Goal: Task Accomplishment & Management: Manage account settings

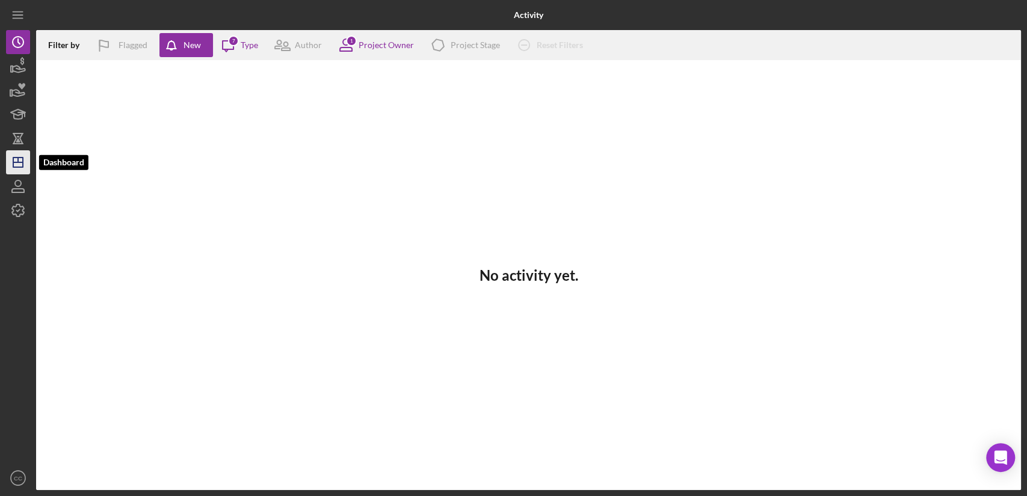
click at [13, 160] on polygon "button" at bounding box center [18, 163] width 10 height 10
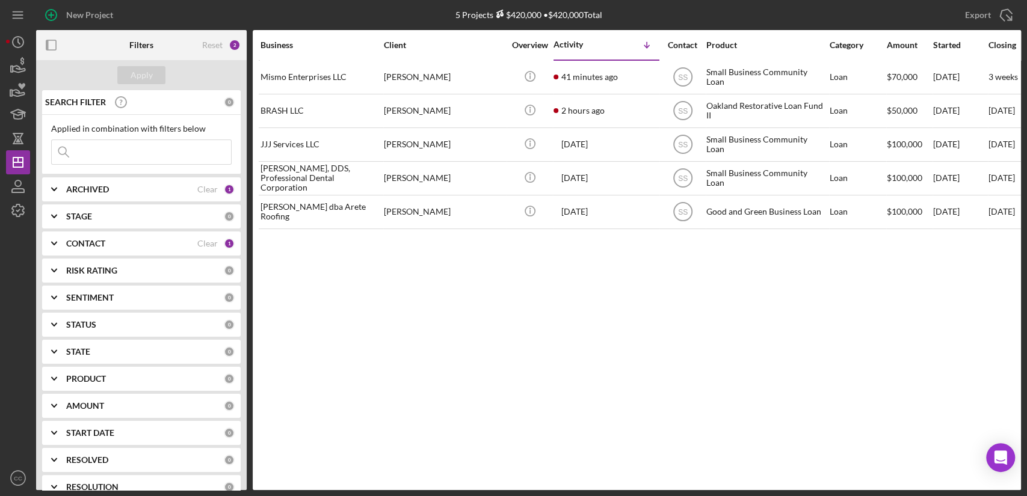
click at [124, 247] on div "CONTACT" at bounding box center [131, 244] width 131 height 10
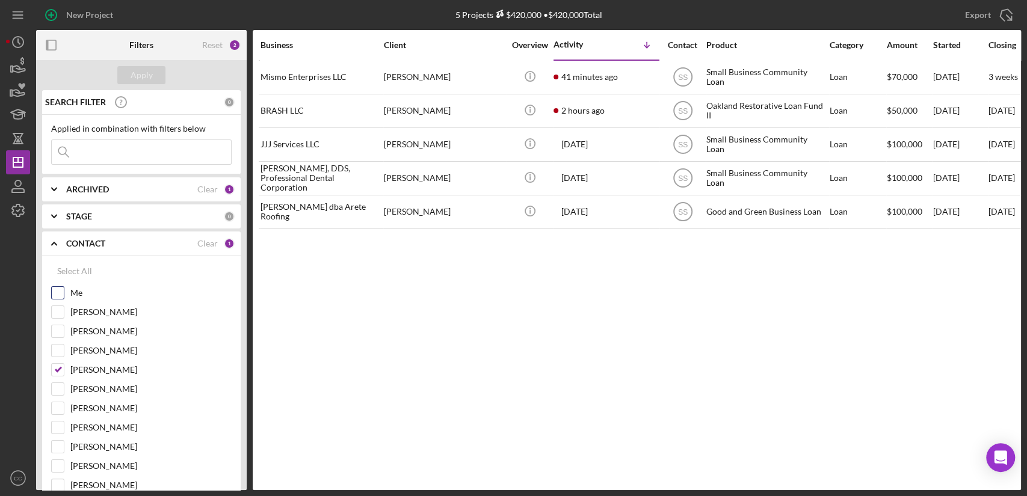
click at [61, 294] on input "Me" at bounding box center [58, 293] width 12 height 12
checkbox input "true"
click at [58, 369] on input "Stephanie Simotas" at bounding box center [58, 370] width 12 height 12
checkbox input "false"
click at [148, 71] on div "Apply" at bounding box center [142, 75] width 22 height 18
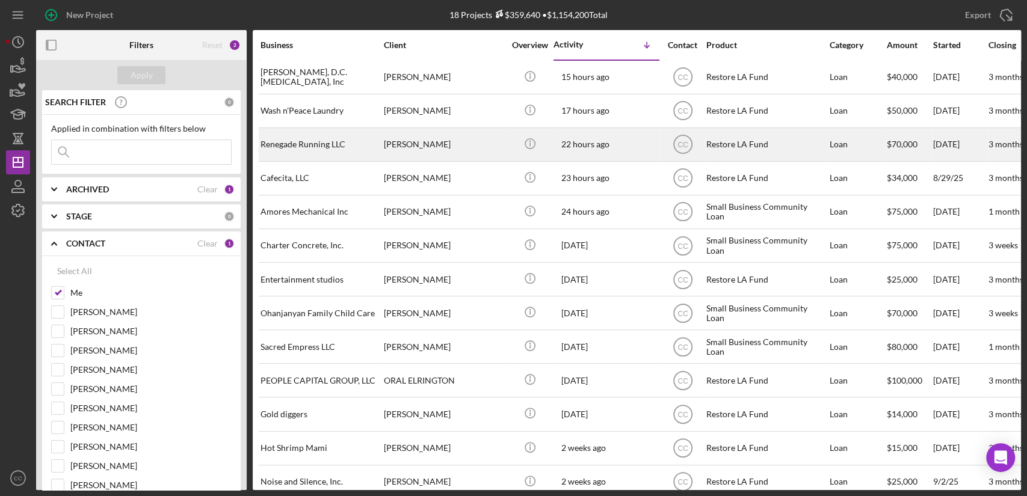
click at [310, 138] on div "Renegade Running LLC" at bounding box center [320, 145] width 120 height 32
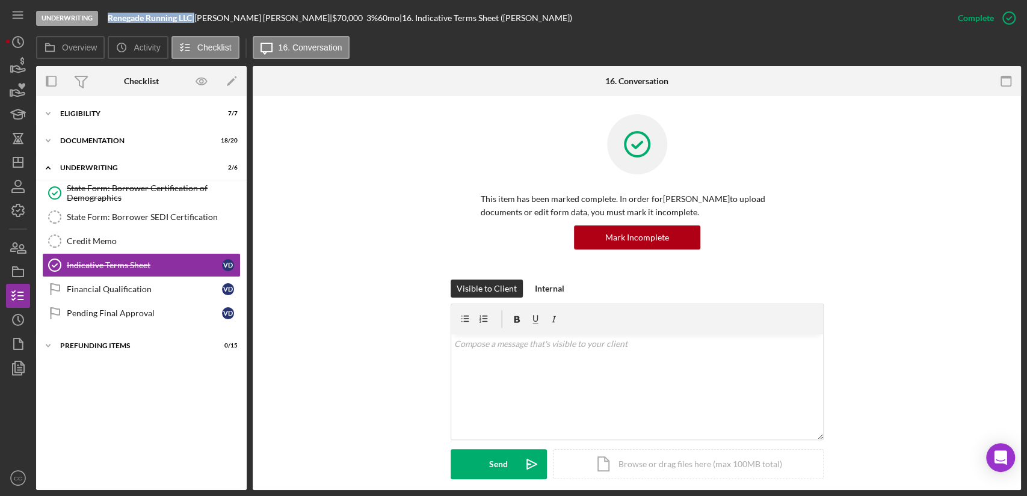
drag, startPoint x: 195, startPoint y: 18, endPoint x: 111, endPoint y: 17, distance: 84.2
click at [111, 17] on div "Renegade Running LLC |" at bounding box center [151, 18] width 87 height 10
copy div "Renegade Running LLC"
click at [87, 105] on div "Icon/Expander Eligibility 7 / 7" at bounding box center [141, 114] width 211 height 24
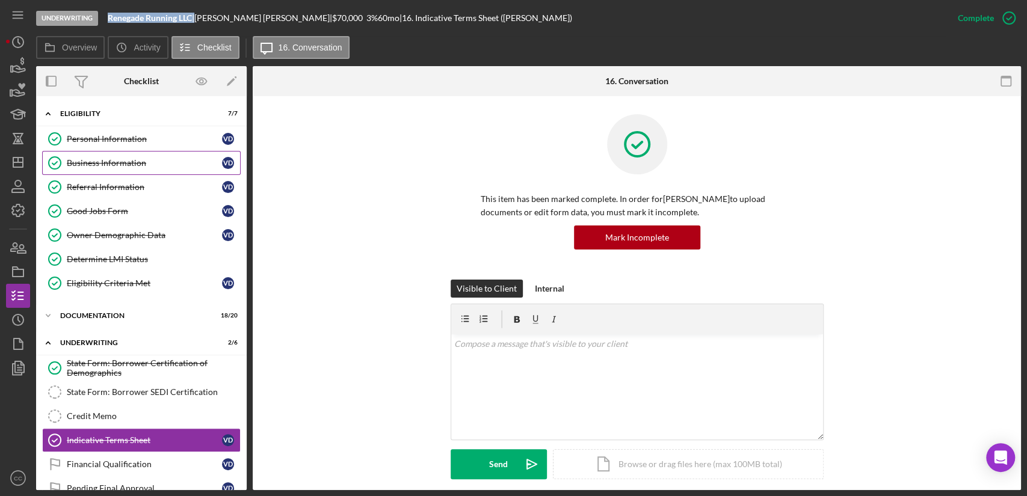
click at [88, 165] on div "Business Information" at bounding box center [144, 163] width 155 height 10
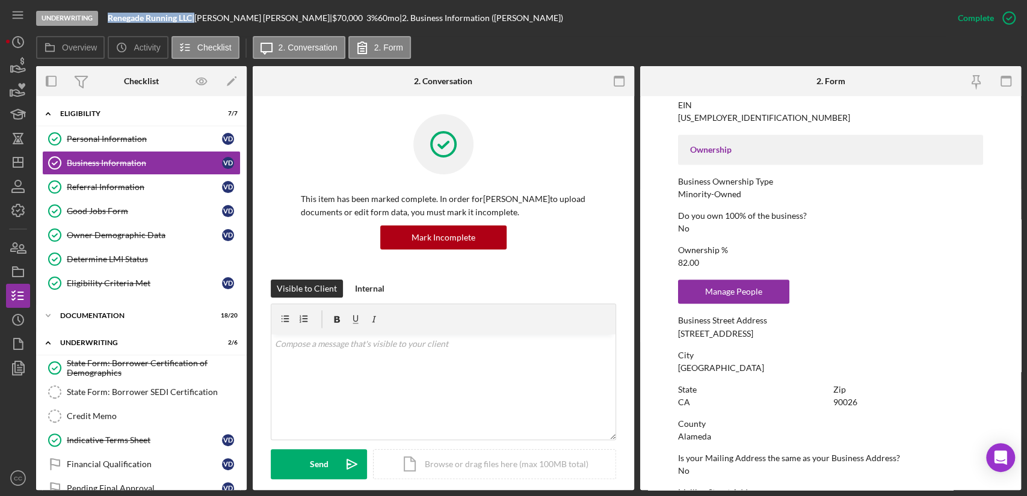
scroll to position [401, 0]
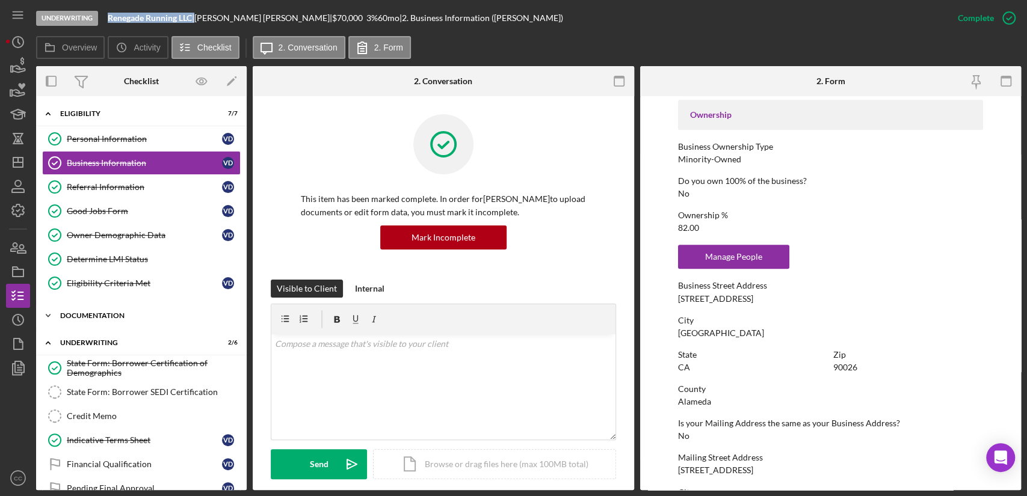
click at [98, 316] on div "Documentation" at bounding box center [145, 315] width 171 height 7
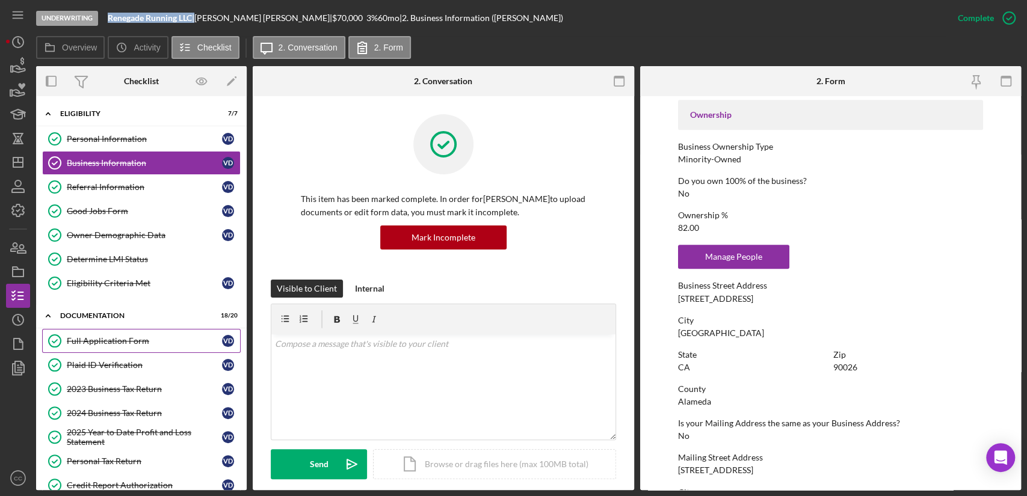
click at [96, 340] on div "Full Application Form" at bounding box center [144, 341] width 155 height 10
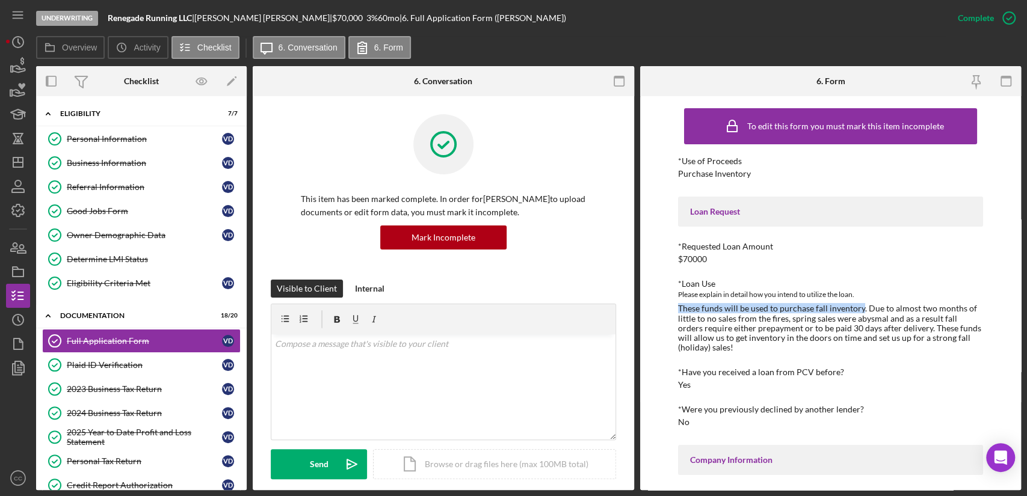
drag, startPoint x: 678, startPoint y: 310, endPoint x: 860, endPoint y: 310, distance: 181.7
click at [860, 310] on div "These funds will be used to purchase fall inventory. Due to almost two months o…" at bounding box center [830, 328] width 305 height 48
copy div "These funds will be used to purchase fall inventory"
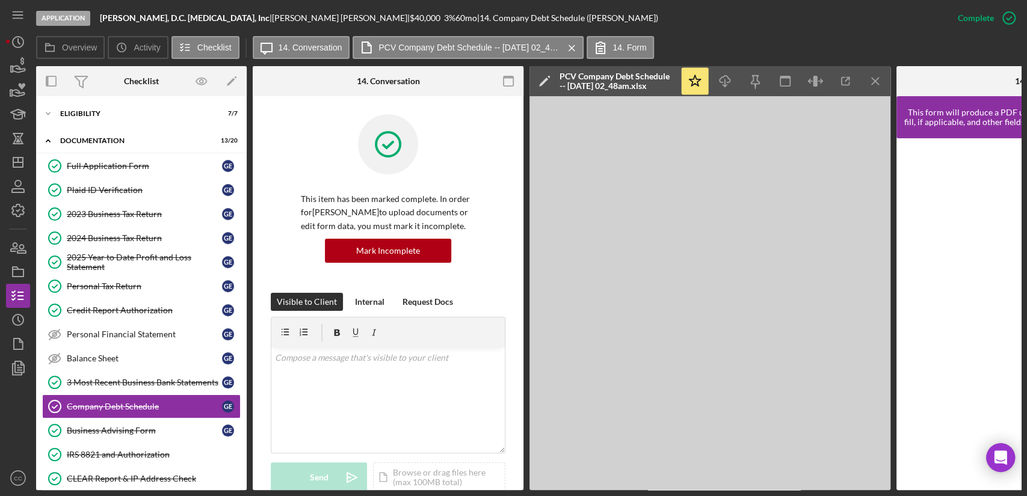
scroll to position [880, 0]
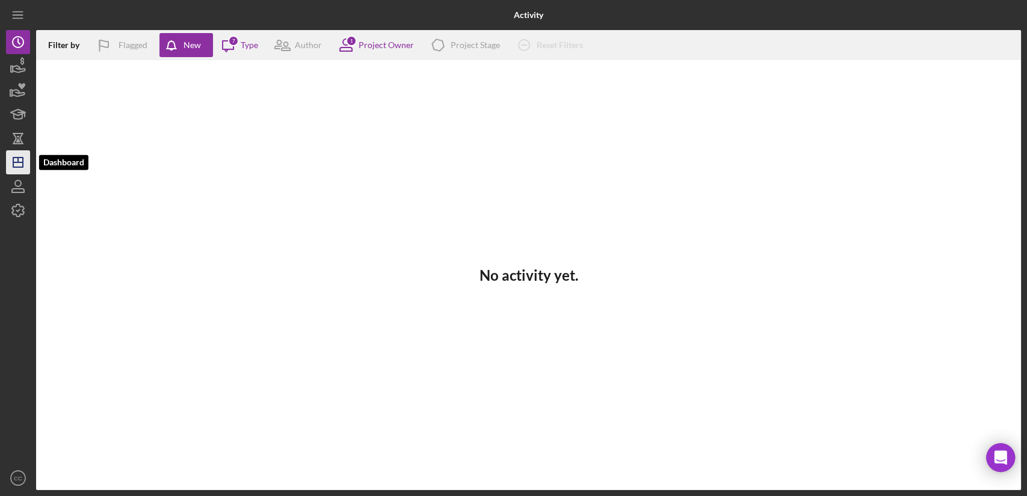
click at [25, 162] on icon "Icon/Dashboard" at bounding box center [18, 162] width 30 height 30
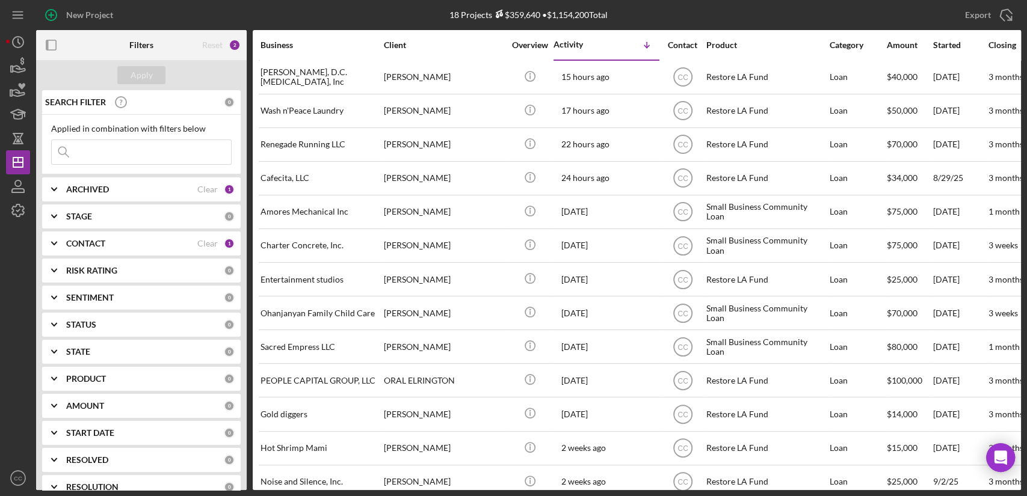
click at [111, 244] on div "CONTACT" at bounding box center [131, 244] width 131 height 10
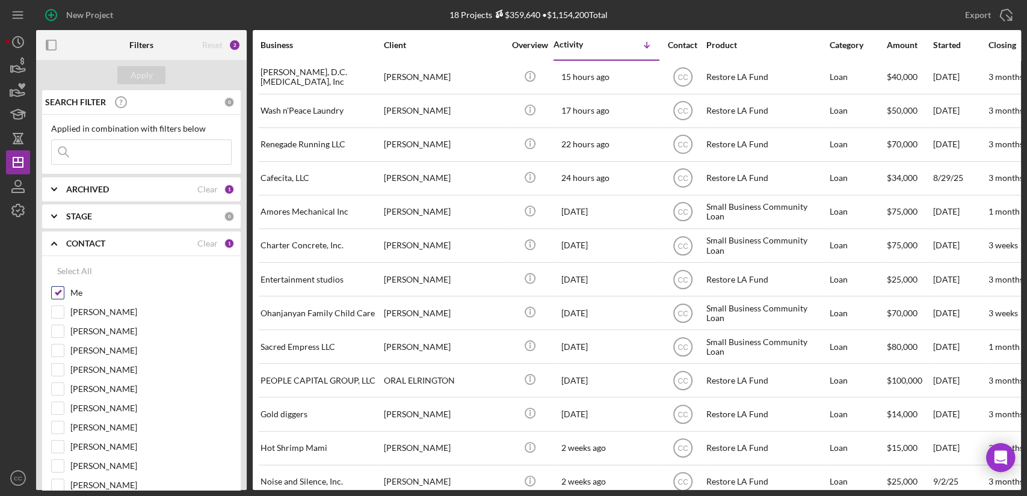
click at [55, 292] on input "Me" at bounding box center [58, 293] width 12 height 12
checkbox input "false"
click at [58, 369] on input "[PERSON_NAME]" at bounding box center [58, 370] width 12 height 12
checkbox input "true"
click at [147, 75] on div "Apply" at bounding box center [142, 75] width 22 height 18
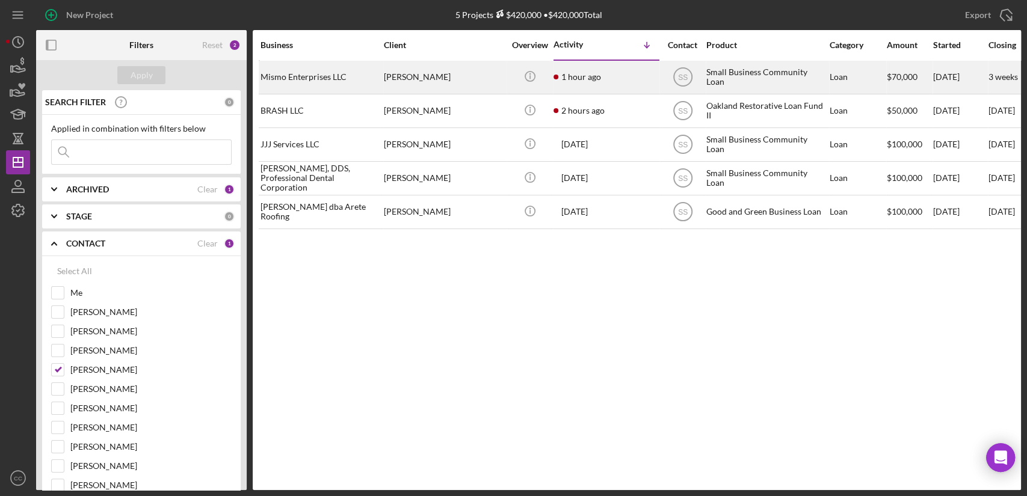
click at [409, 84] on div "[PERSON_NAME]" at bounding box center [444, 77] width 120 height 32
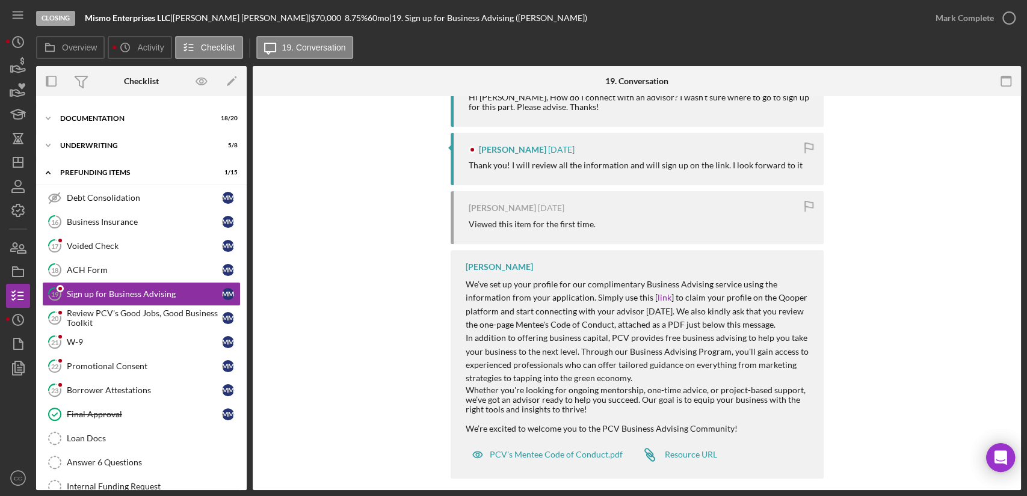
scroll to position [279, 0]
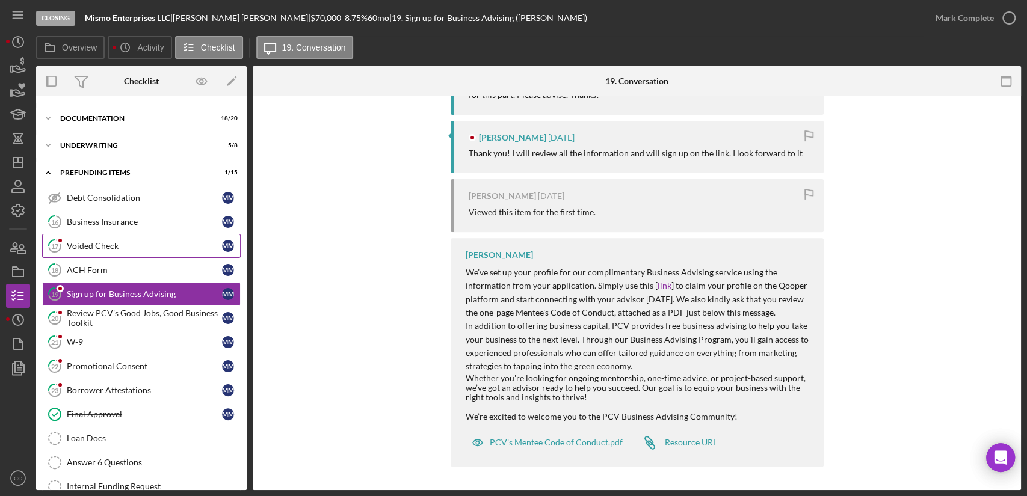
click at [125, 244] on div "Voided Check" at bounding box center [144, 246] width 155 height 10
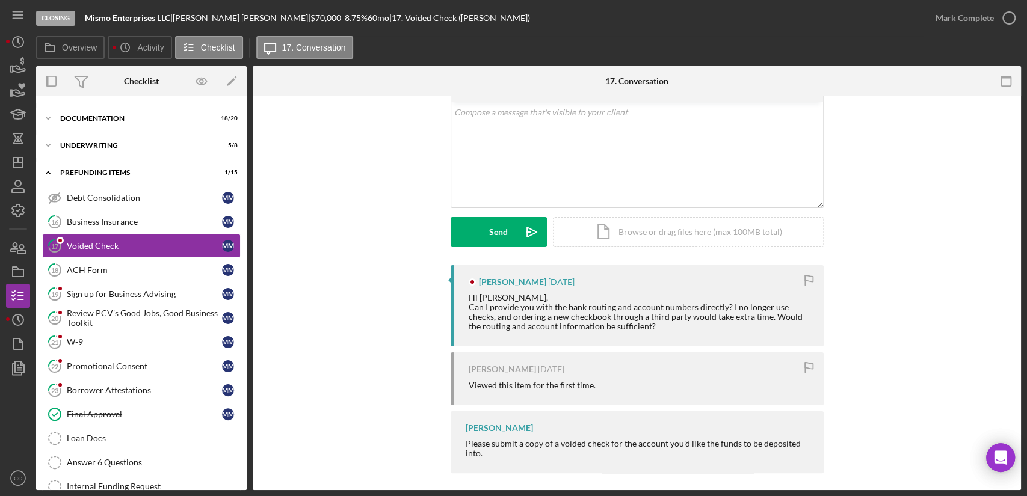
scroll to position [73, 0]
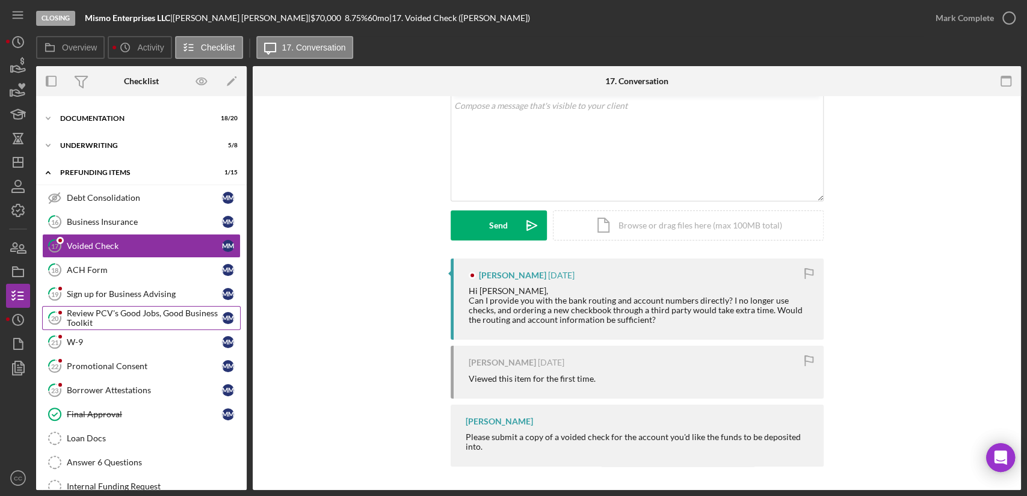
click at [118, 321] on div "Review PCV's Good Jobs, Good Business Toolkit" at bounding box center [144, 318] width 155 height 19
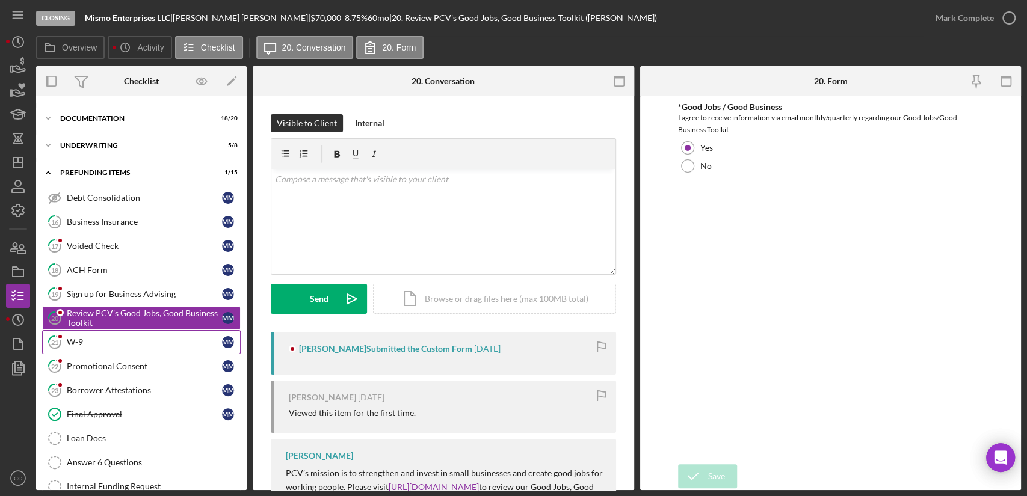
click at [109, 349] on link "21 W-9 M M" at bounding box center [141, 342] width 199 height 24
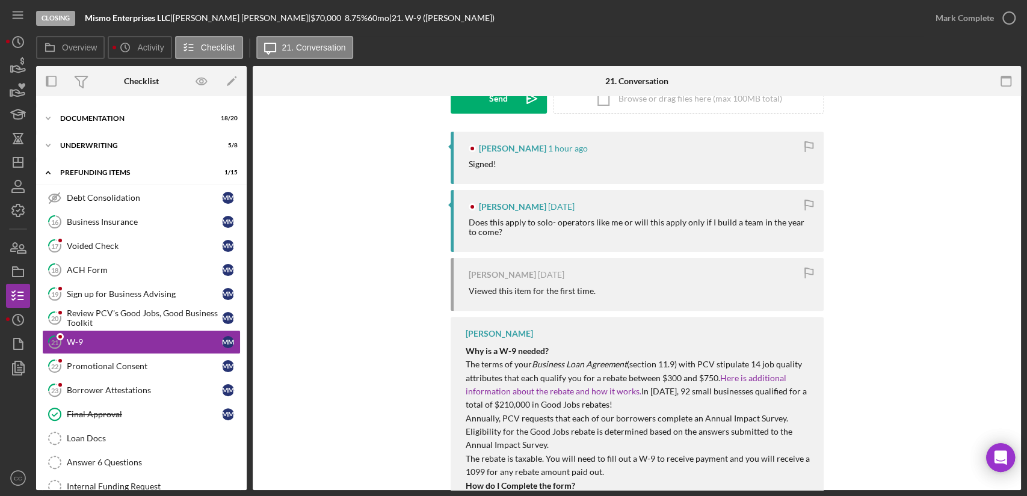
scroll to position [267, 0]
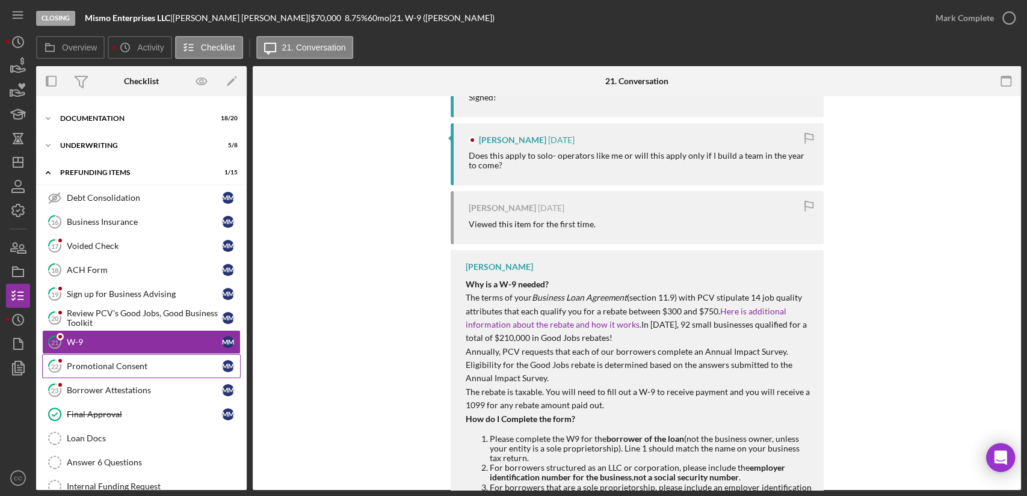
click at [82, 370] on link "22 Promotional Consent M M" at bounding box center [141, 366] width 199 height 24
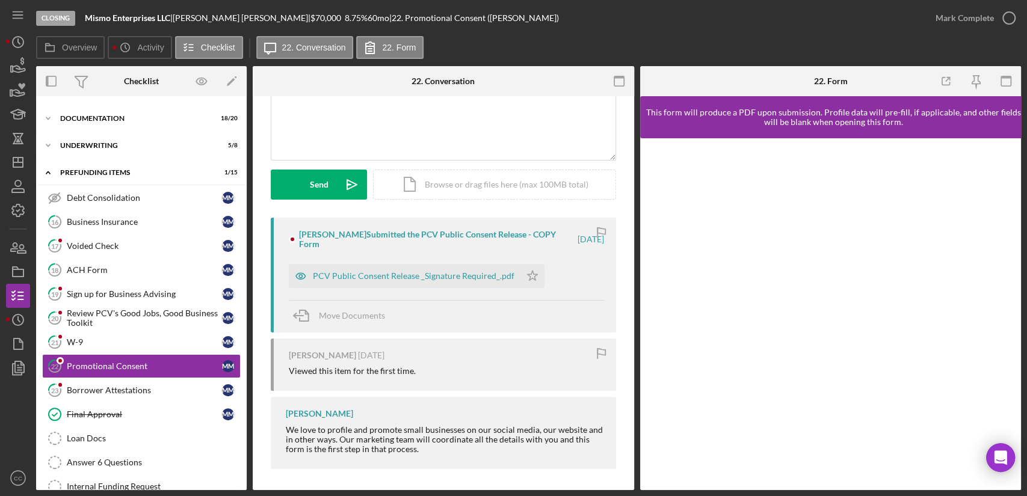
scroll to position [116, 0]
click at [112, 397] on link "23 Borrower Attestations M M" at bounding box center [141, 390] width 199 height 24
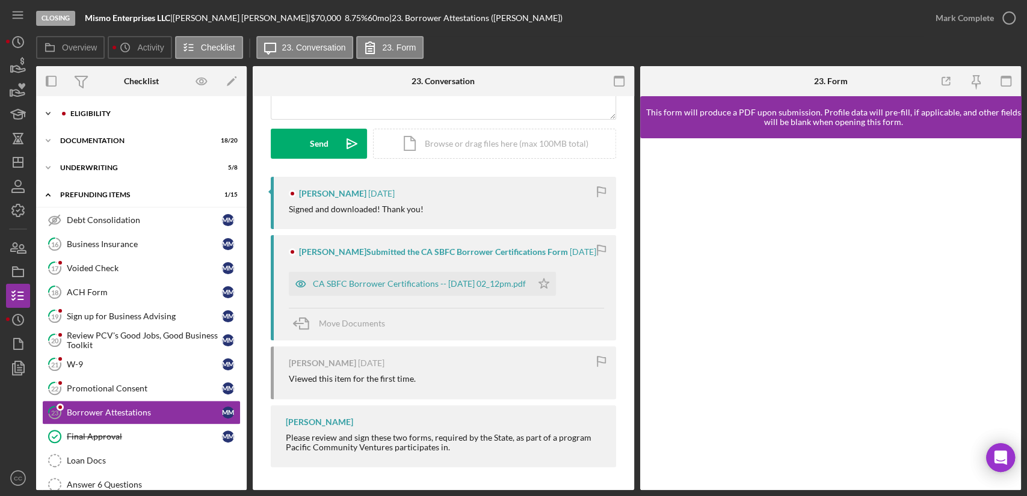
click at [99, 115] on div "Eligibility" at bounding box center [150, 113] width 161 height 7
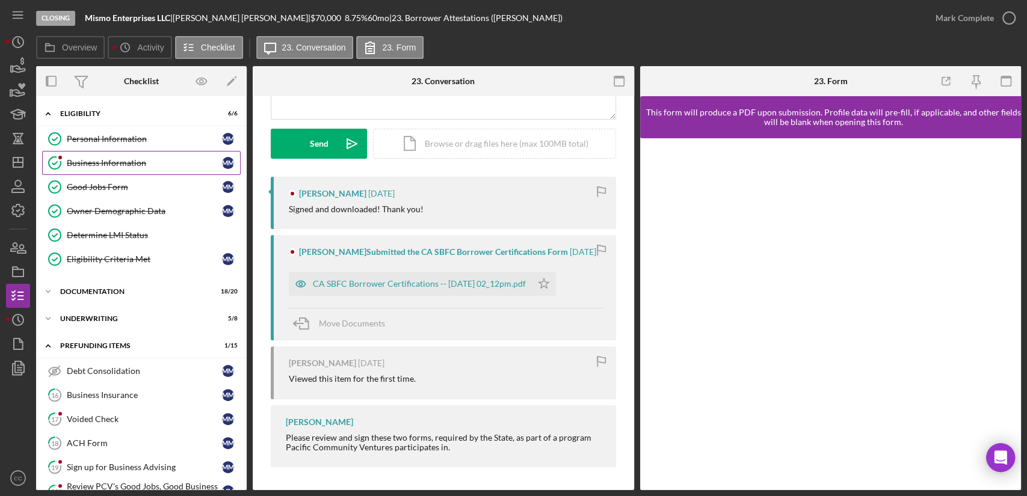
click at [98, 167] on div "Business Information" at bounding box center [144, 163] width 155 height 10
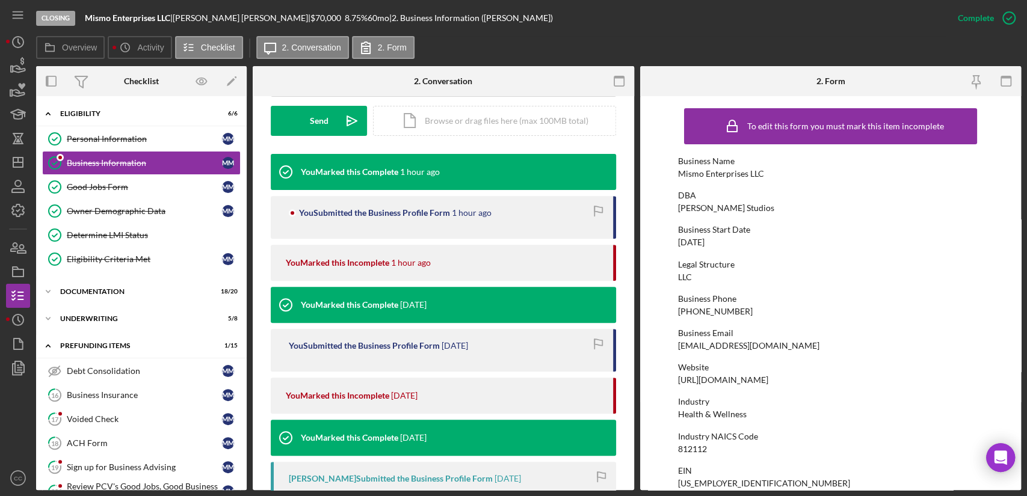
scroll to position [401, 0]
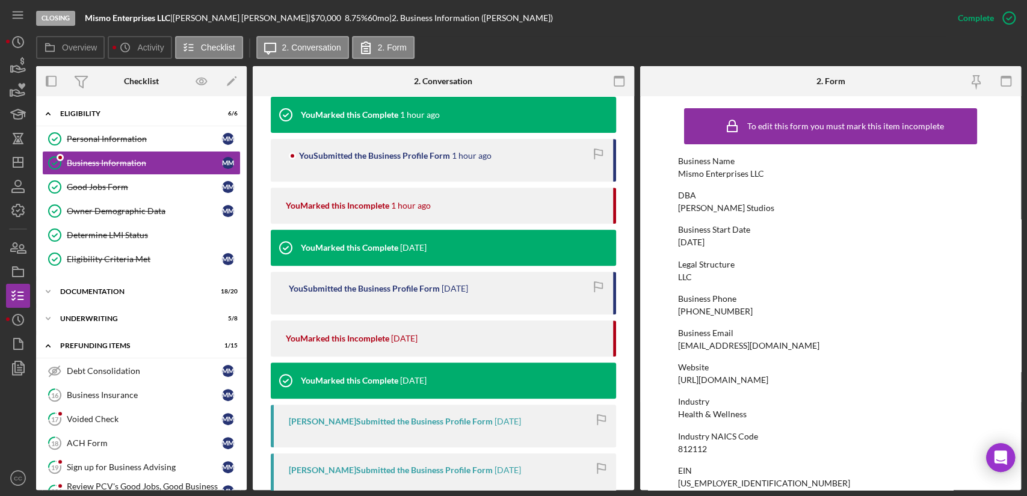
drag, startPoint x: 172, startPoint y: 17, endPoint x: 87, endPoint y: 20, distance: 85.5
click at [87, 20] on b "Mismo Enterprises LLC" at bounding box center [127, 18] width 85 height 10
copy b "Mismo Enterprises LLC"
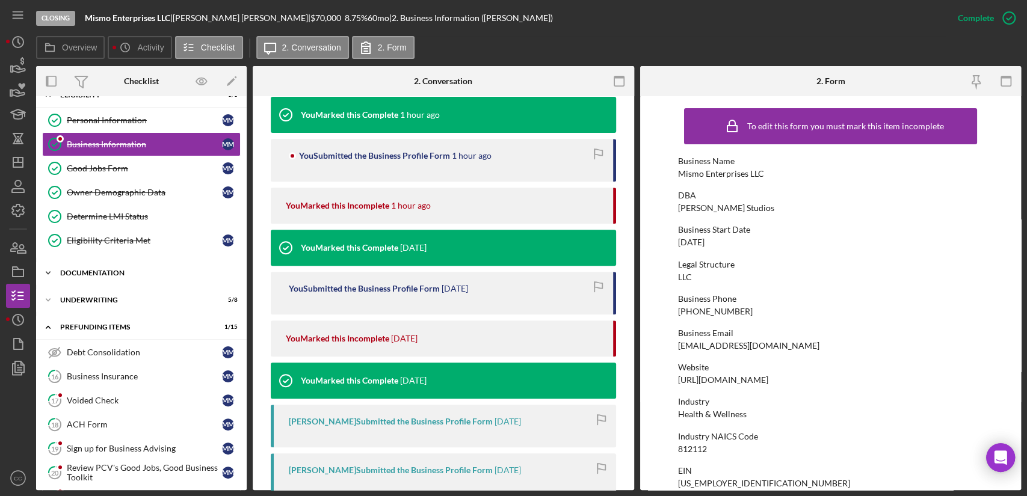
scroll to position [0, 0]
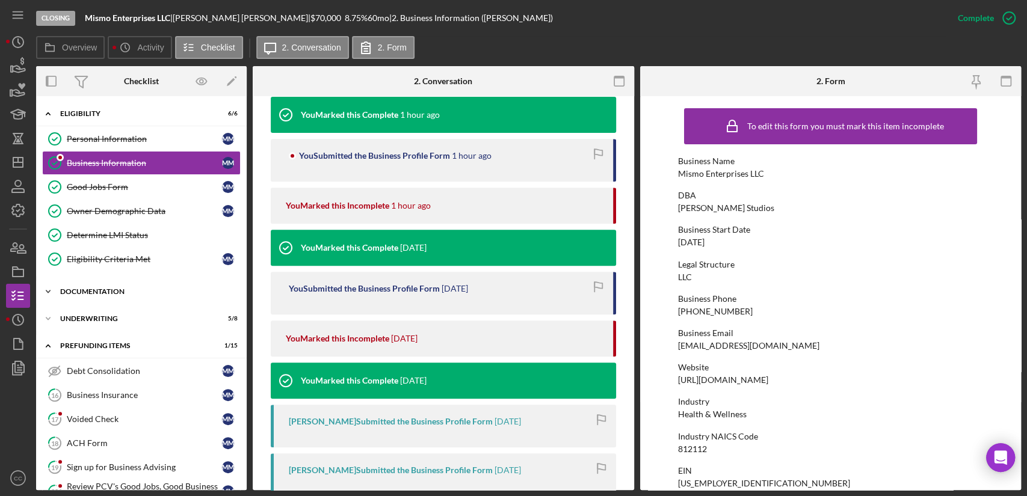
click at [111, 288] on div "Documentation" at bounding box center [145, 291] width 171 height 7
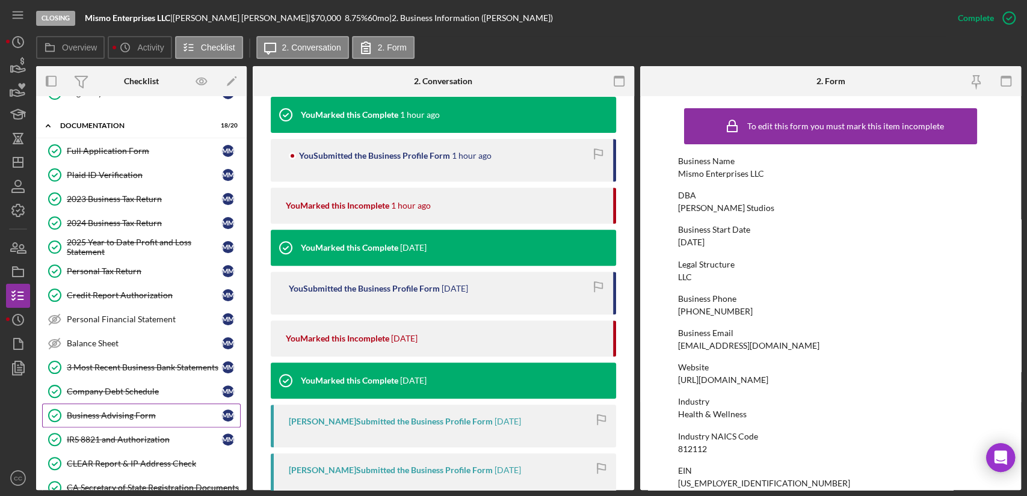
scroll to position [200, 0]
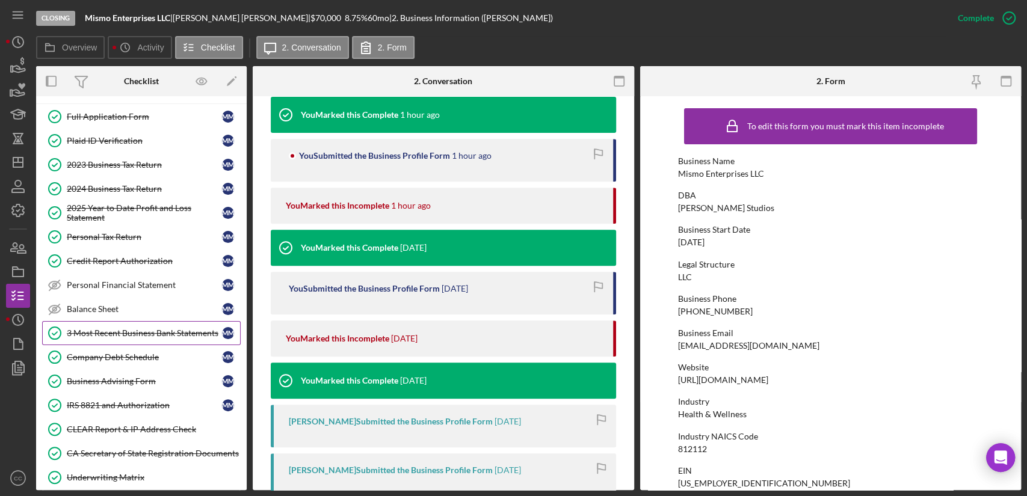
click at [135, 339] on link "3 Most Recent Business Bank Statements 3 Most Recent Business Bank Statements M…" at bounding box center [141, 333] width 199 height 24
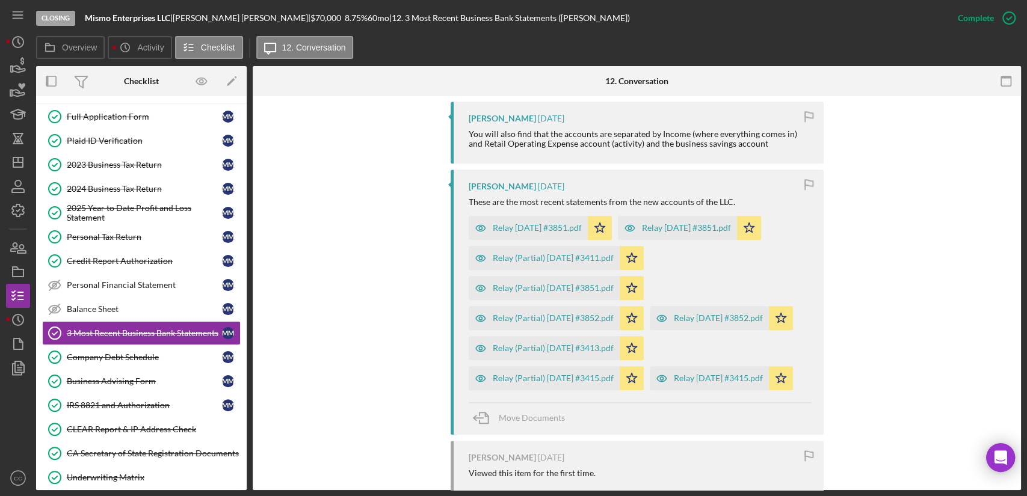
scroll to position [869, 0]
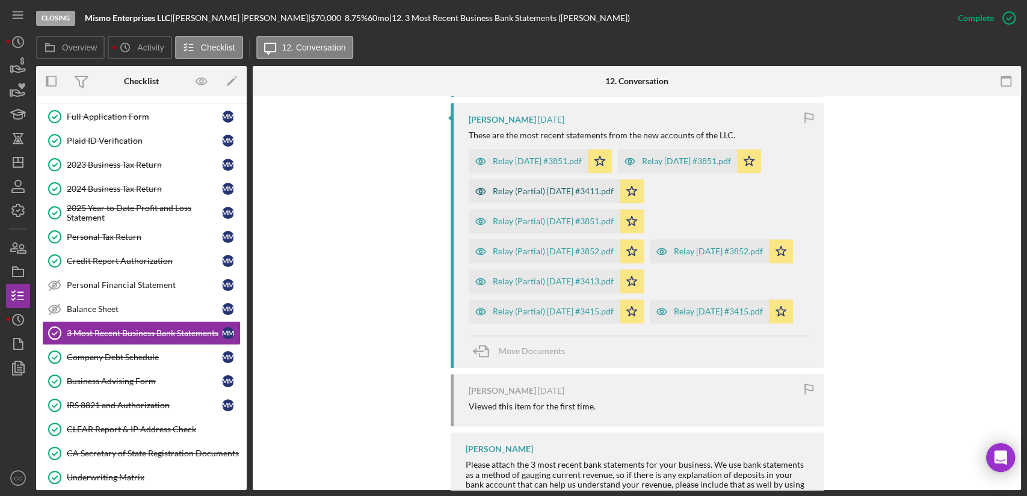
click at [600, 195] on div "Relay (Partial) 2025-08-01 #3411.pdf" at bounding box center [553, 191] width 121 height 10
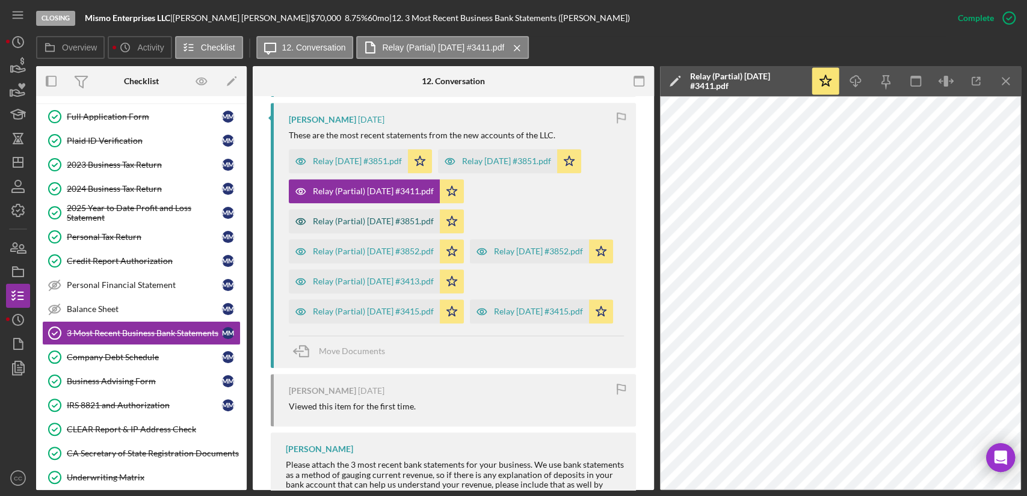
click at [386, 226] on div "Relay (Partial) 2025-08-01 #3851.pdf" at bounding box center [373, 222] width 121 height 10
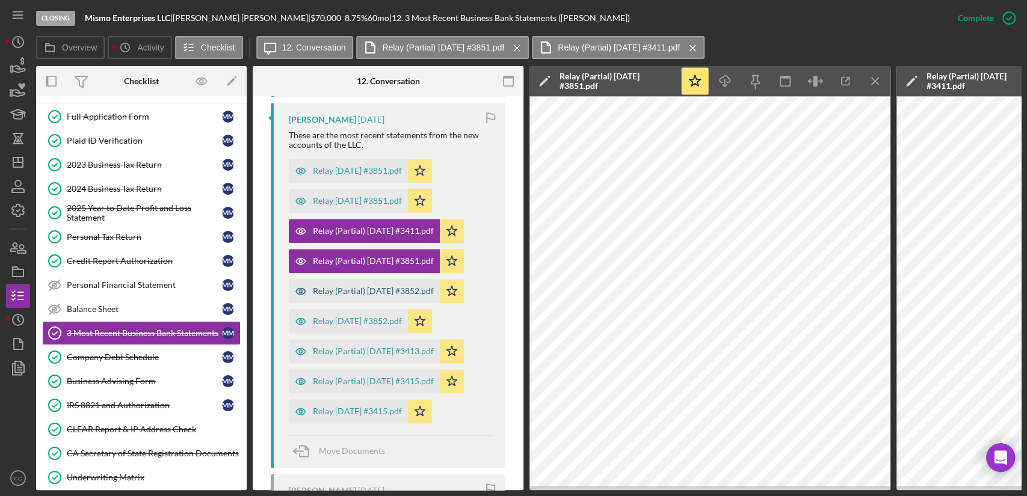
click at [374, 292] on div "Relay (Partial) 2025-08-01 #3852.pdf" at bounding box center [373, 291] width 121 height 10
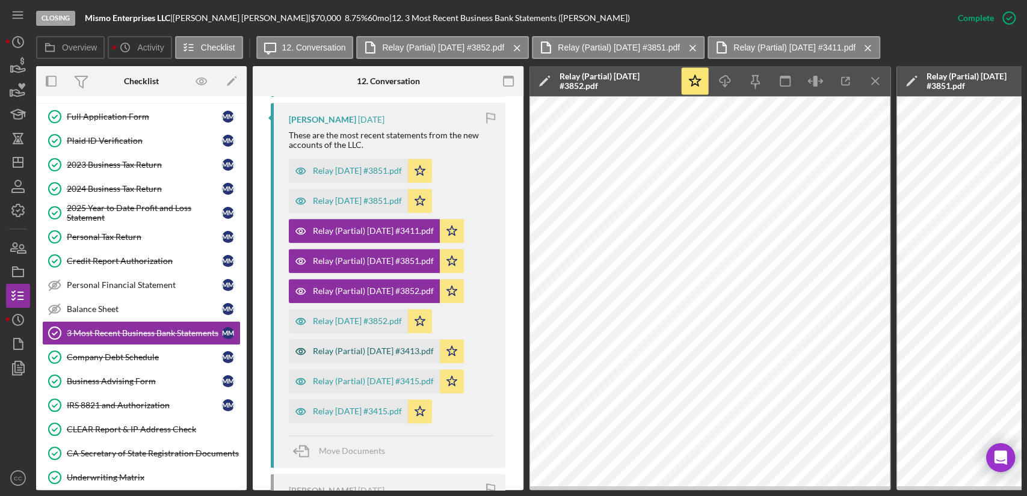
click at [388, 349] on div "Relay (Partial) 2025-08-01 #3413.pdf" at bounding box center [373, 351] width 121 height 10
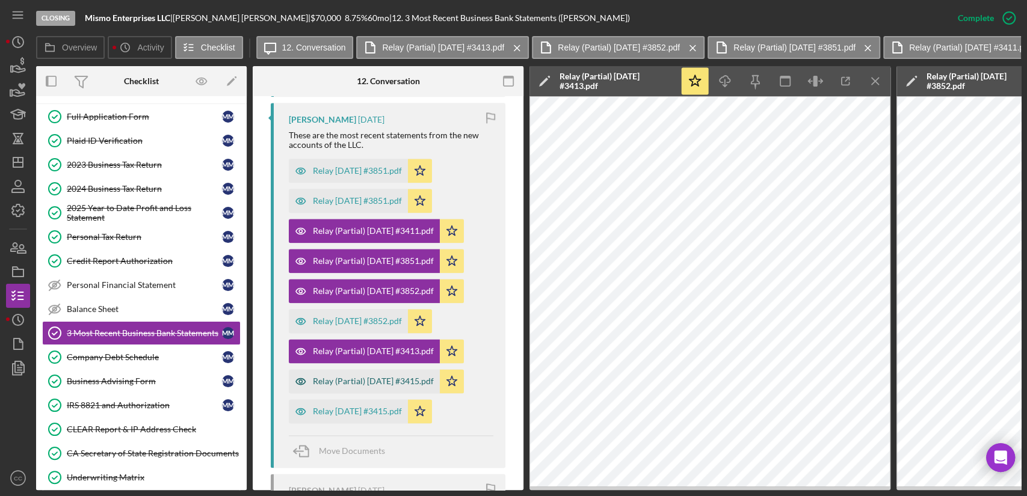
click at [381, 379] on div "Relay (Partial) 2025-08-01 #3415.pdf" at bounding box center [373, 382] width 121 height 10
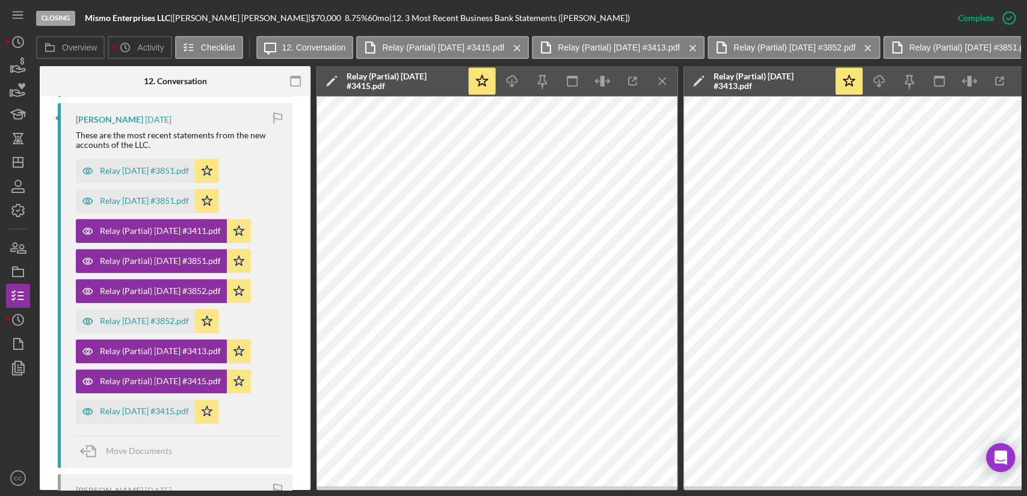
scroll to position [0, 267]
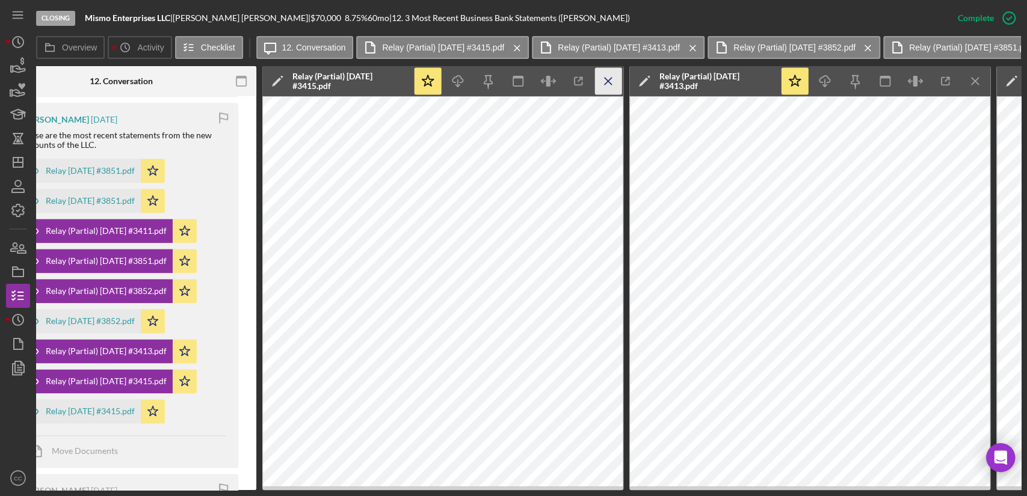
click at [606, 85] on icon "Icon/Menu Close" at bounding box center [608, 81] width 27 height 27
click at [618, 77] on icon "Icon/Menu Close" at bounding box center [608, 81] width 27 height 27
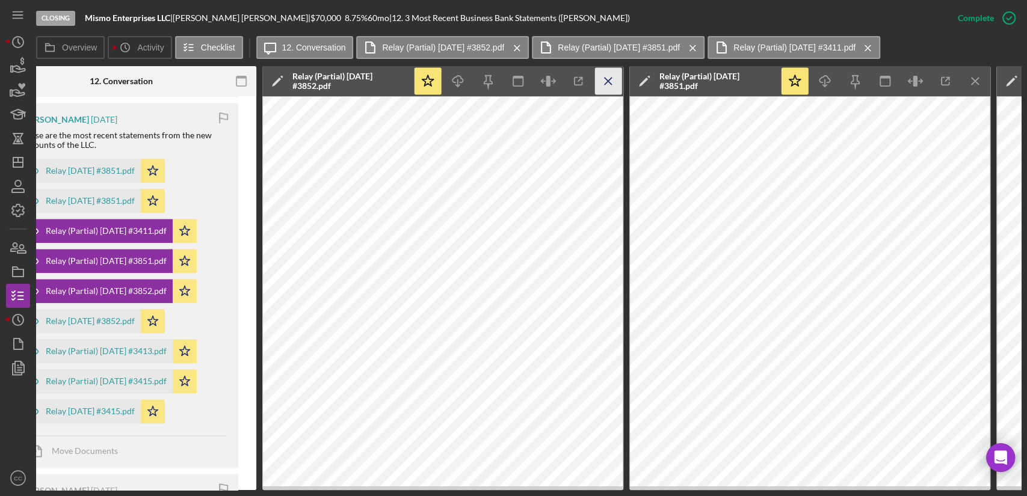
click at [608, 80] on line "button" at bounding box center [608, 81] width 7 height 7
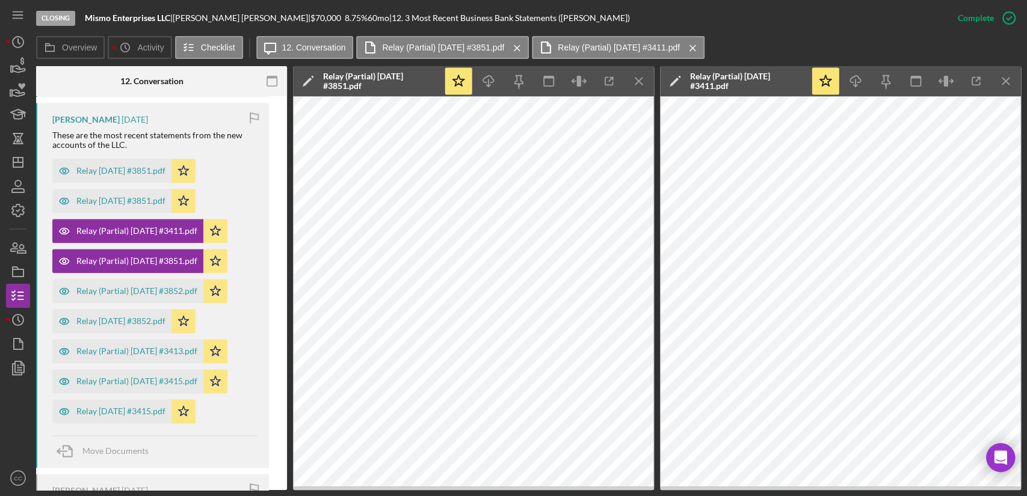
scroll to position [0, 236]
click at [1004, 78] on icon "Icon/Menu Close" at bounding box center [1006, 81] width 27 height 27
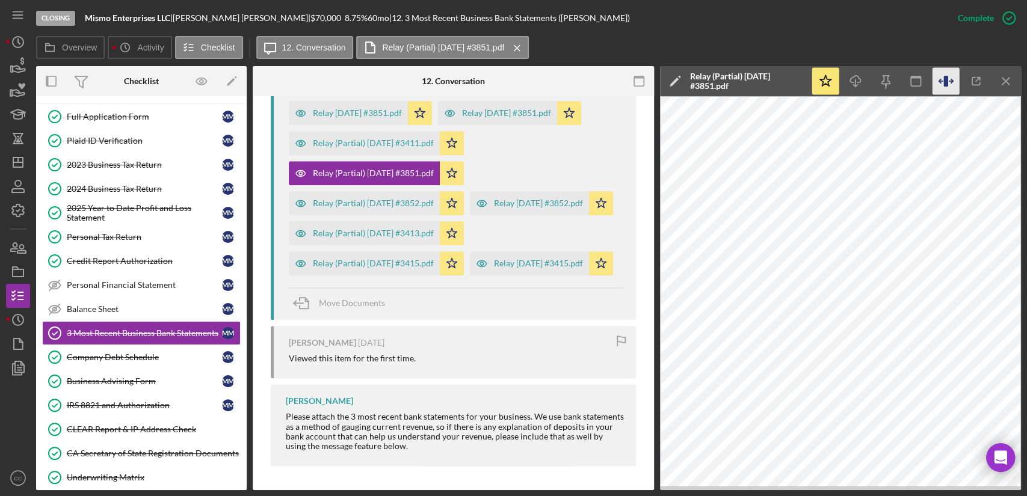
scroll to position [869, 0]
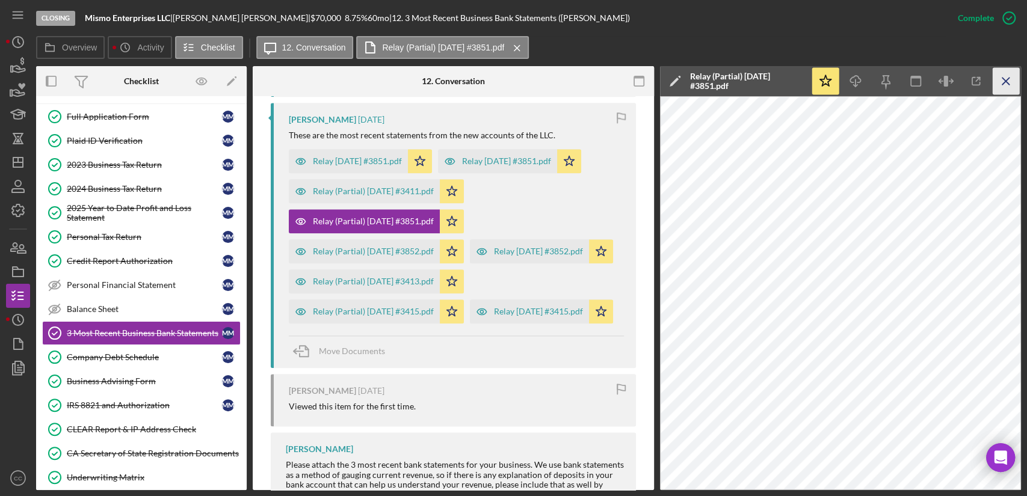
click at [1003, 82] on line "button" at bounding box center [1005, 81] width 7 height 7
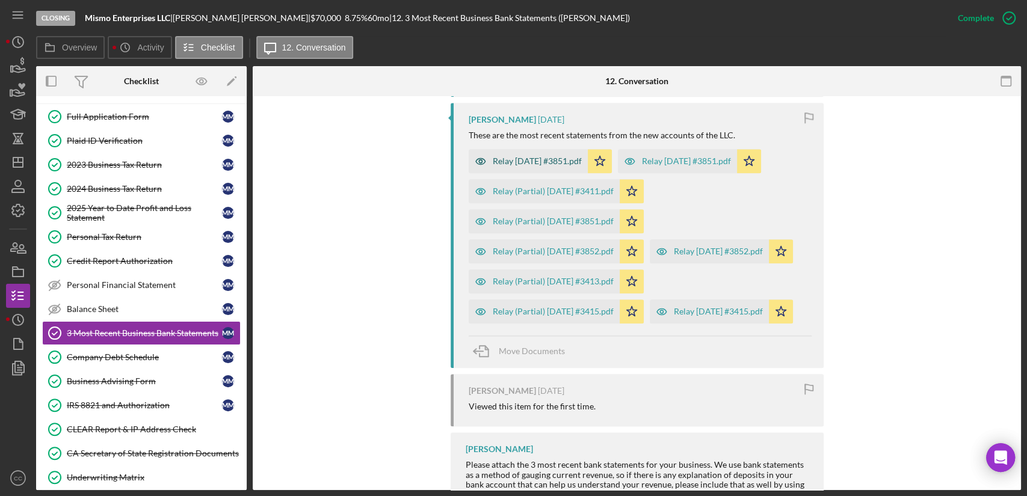
click at [575, 158] on div "Relay 2025-07-01 #3851.pdf" at bounding box center [537, 161] width 89 height 10
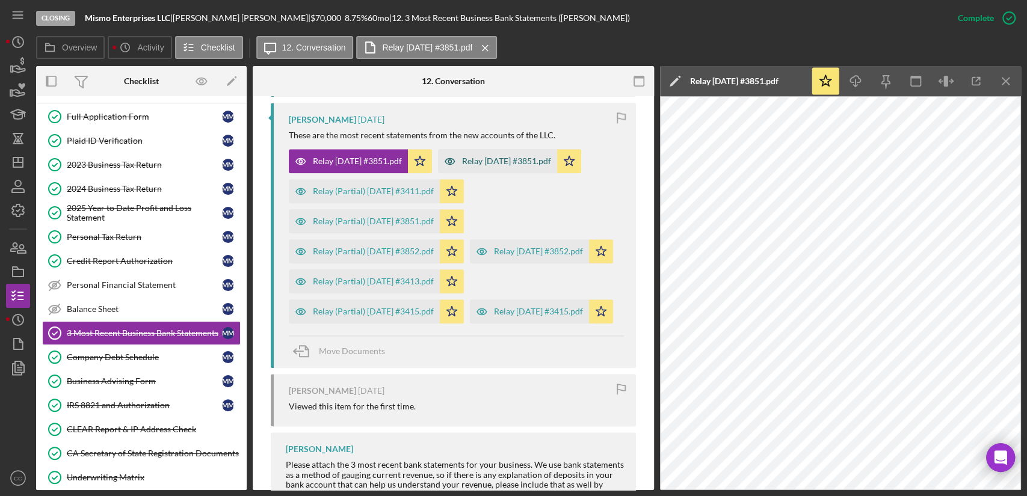
click at [462, 166] on div "Relay 2025-06-01 #3851.pdf" at bounding box center [506, 161] width 89 height 10
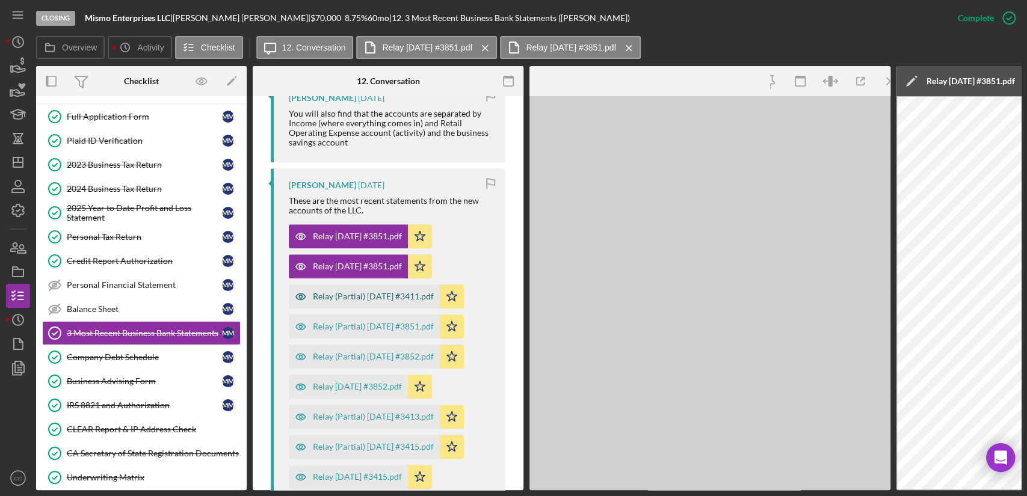
scroll to position [934, 0]
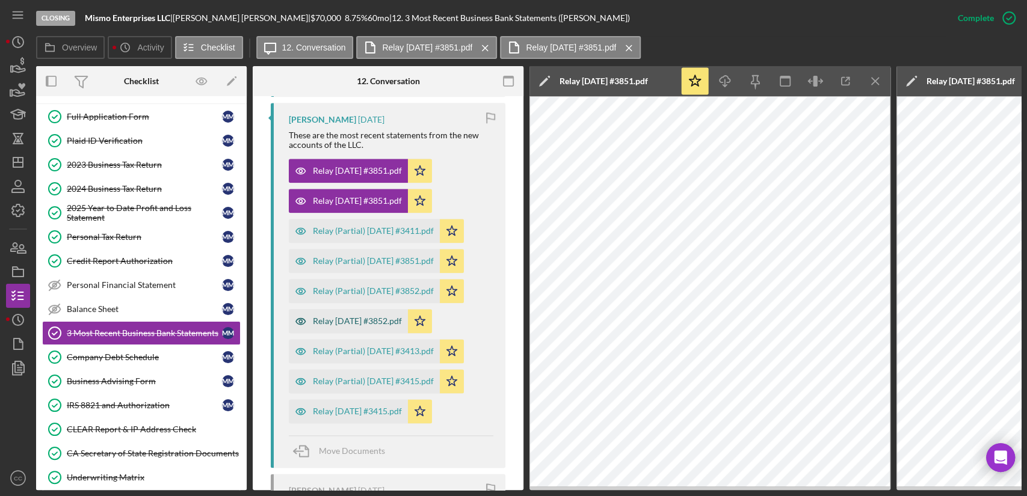
click at [374, 325] on div "Relay 2025-07-01 #3852.pdf" at bounding box center [348, 321] width 119 height 24
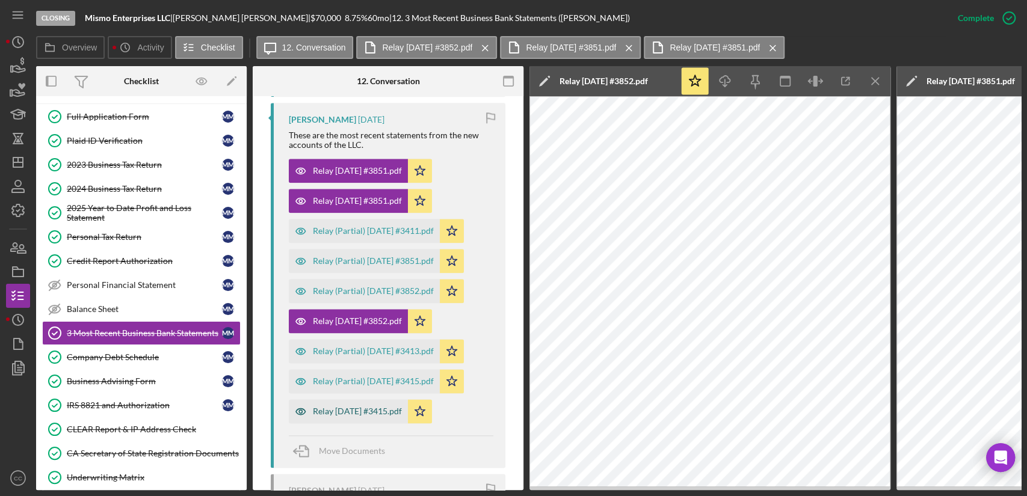
click at [372, 414] on div "Relay 2025-07-01 #3415.pdf" at bounding box center [357, 412] width 89 height 10
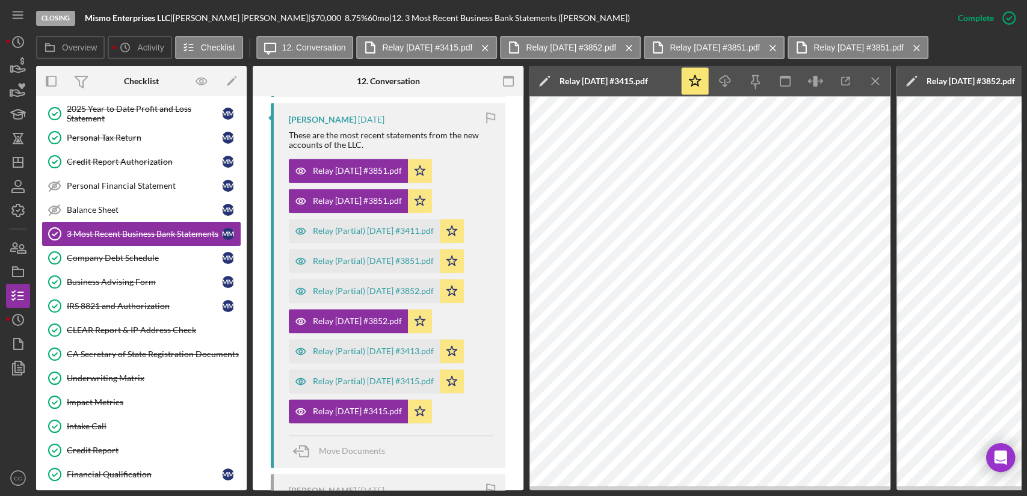
scroll to position [334, 0]
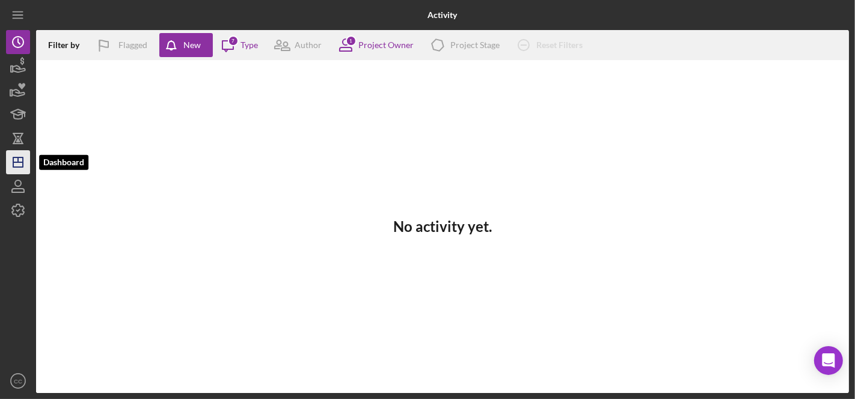
click at [15, 155] on icon "Icon/Dashboard" at bounding box center [18, 162] width 30 height 30
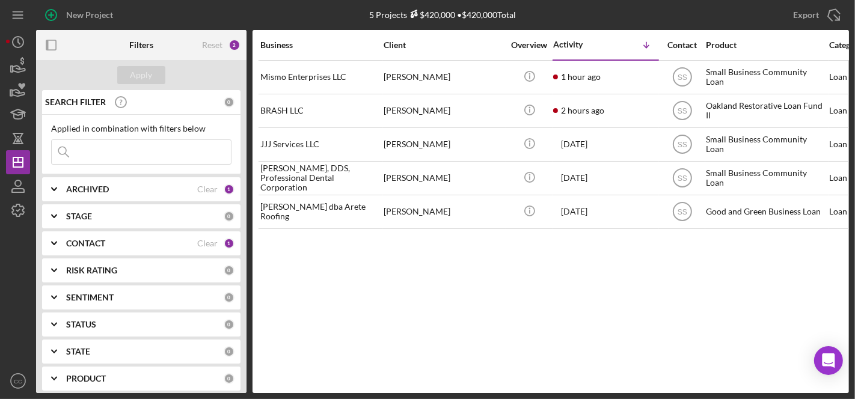
click at [78, 241] on b "CONTACT" at bounding box center [85, 244] width 39 height 10
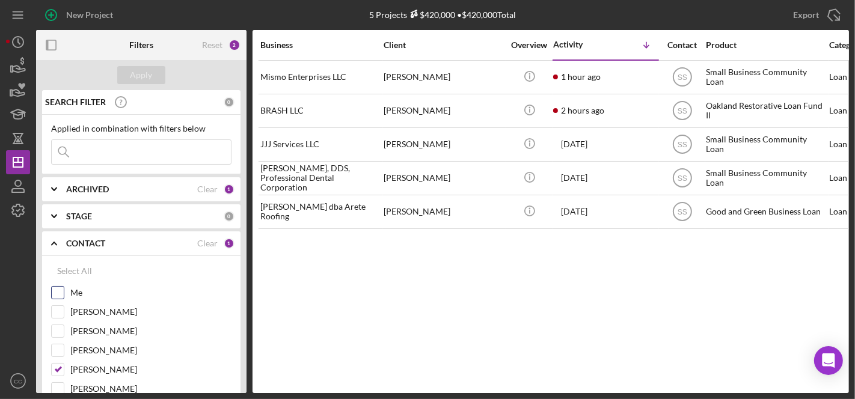
click at [58, 293] on input "Me" at bounding box center [58, 293] width 12 height 12
checkbox input "true"
click at [58, 366] on input "[PERSON_NAME]" at bounding box center [58, 370] width 12 height 12
checkbox input "false"
click at [149, 69] on div "Apply" at bounding box center [142, 75] width 22 height 18
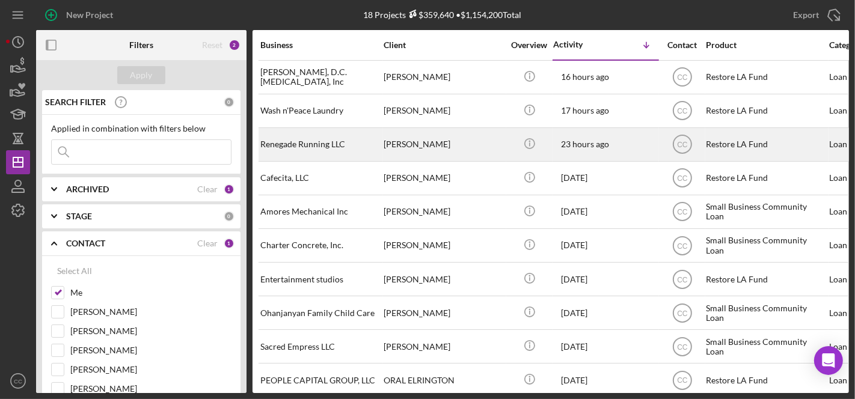
click at [315, 146] on div "Renegade Running LLC" at bounding box center [320, 145] width 120 height 32
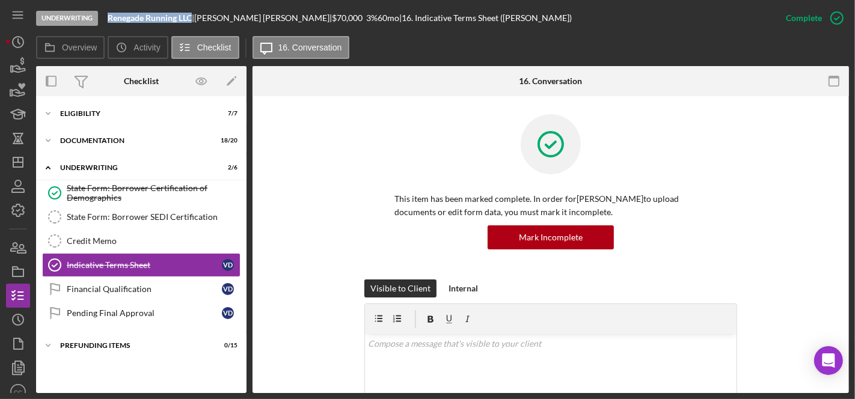
drag, startPoint x: 194, startPoint y: 16, endPoint x: 108, endPoint y: 20, distance: 85.5
click at [108, 20] on div "Renegade Running LLC |" at bounding box center [151, 18] width 87 height 10
copy b "Renegade Running LLC"
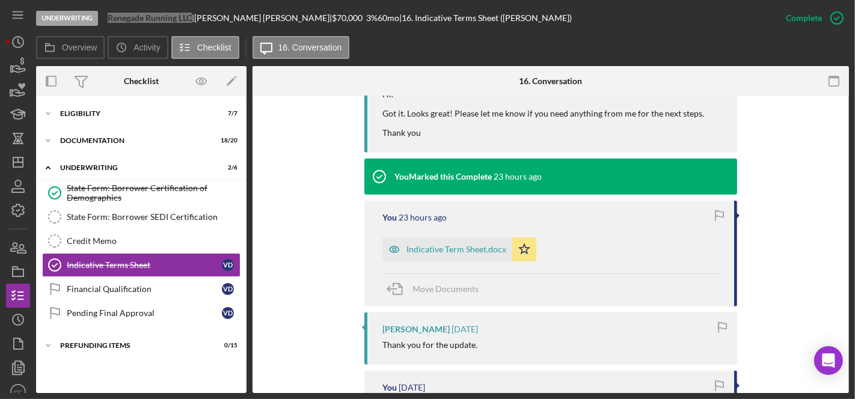
scroll to position [467, 0]
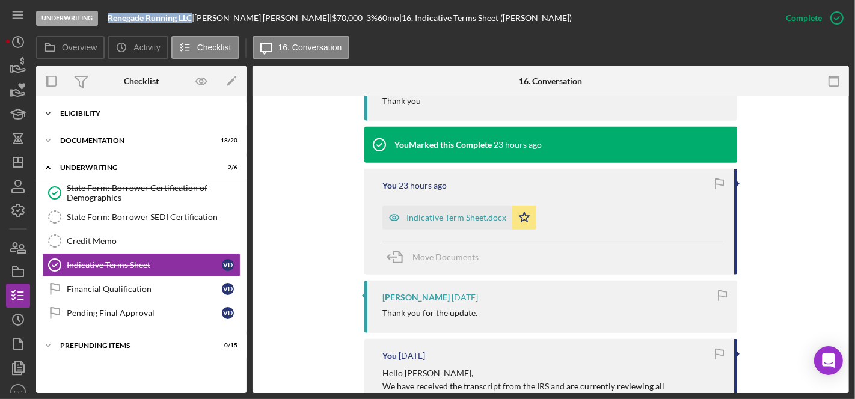
click at [91, 114] on div "Eligibility" at bounding box center [145, 113] width 171 height 7
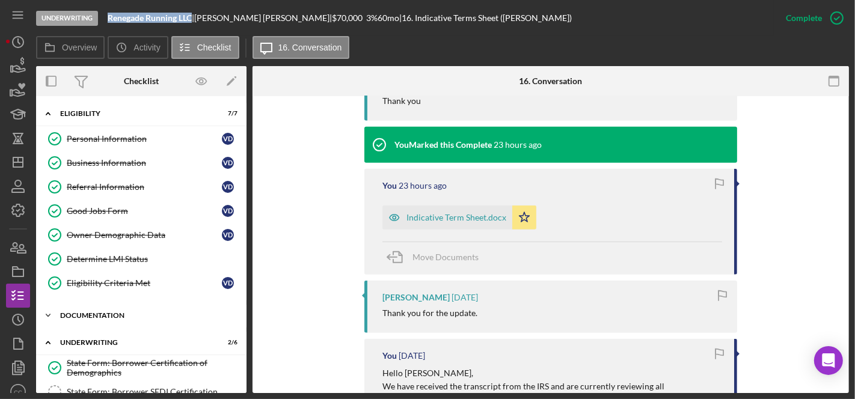
click at [100, 312] on div "Documentation" at bounding box center [145, 315] width 171 height 7
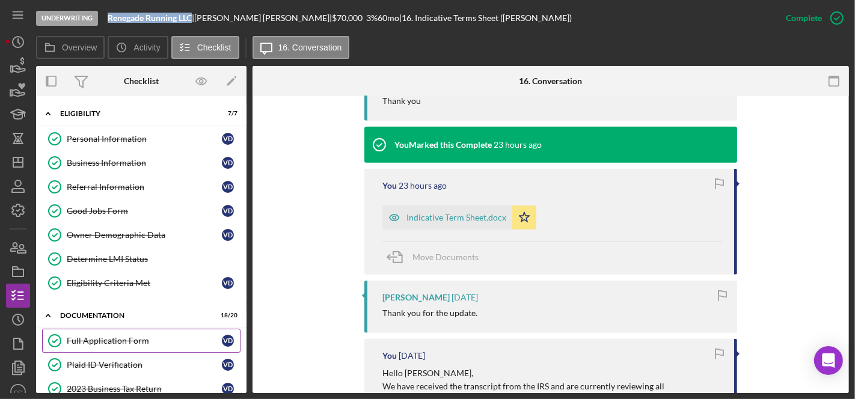
click at [105, 337] on div "Full Application Form" at bounding box center [144, 341] width 155 height 10
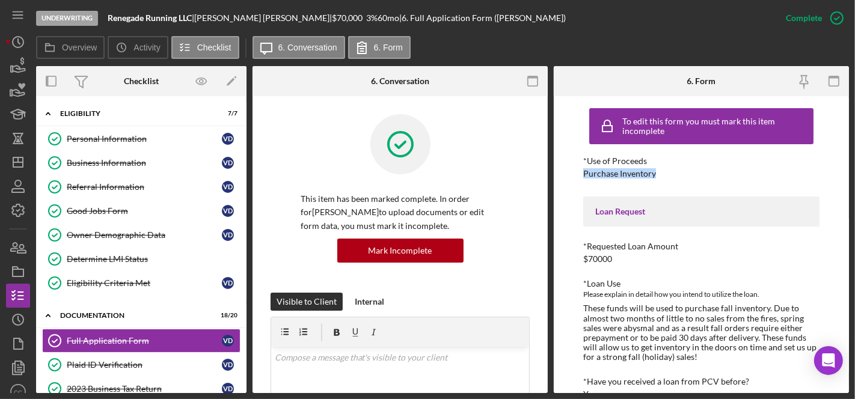
drag, startPoint x: 642, startPoint y: 173, endPoint x: 585, endPoint y: 173, distance: 57.7
click at [585, 173] on div "*Use of Proceeds Purchase Inventory" at bounding box center [701, 167] width 236 height 22
copy div "Purchase Inventory"
click at [89, 161] on div "Business Information" at bounding box center [144, 163] width 155 height 10
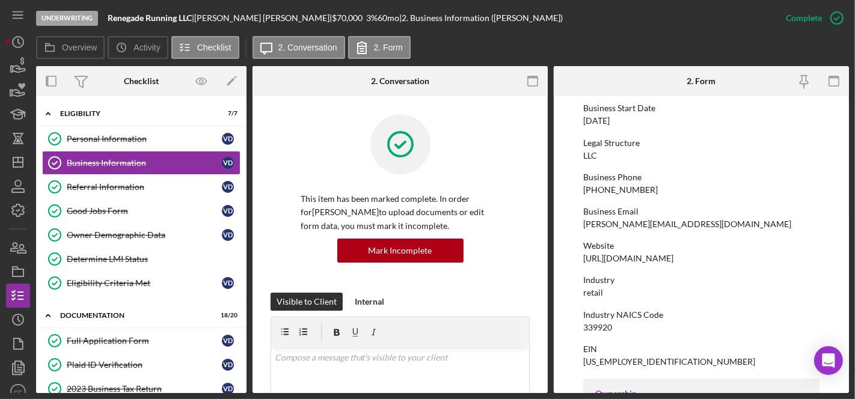
scroll to position [134, 0]
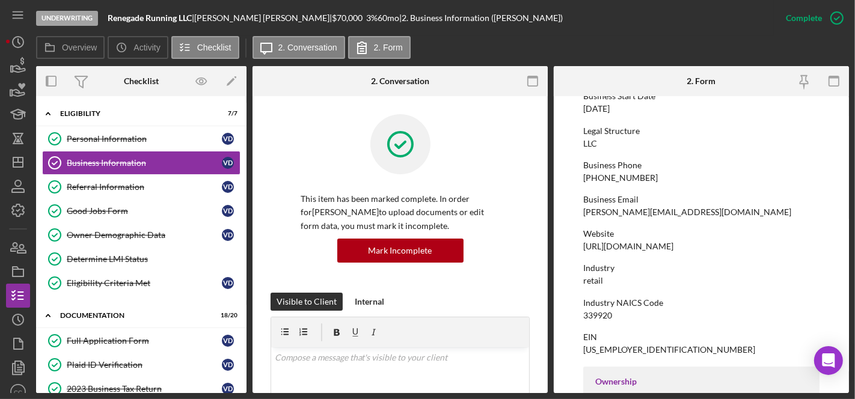
click at [607, 314] on div "339920" at bounding box center [597, 316] width 29 height 10
copy div "339920"
click at [813, 20] on div "Mark Incomplete" at bounding box center [790, 18] width 64 height 24
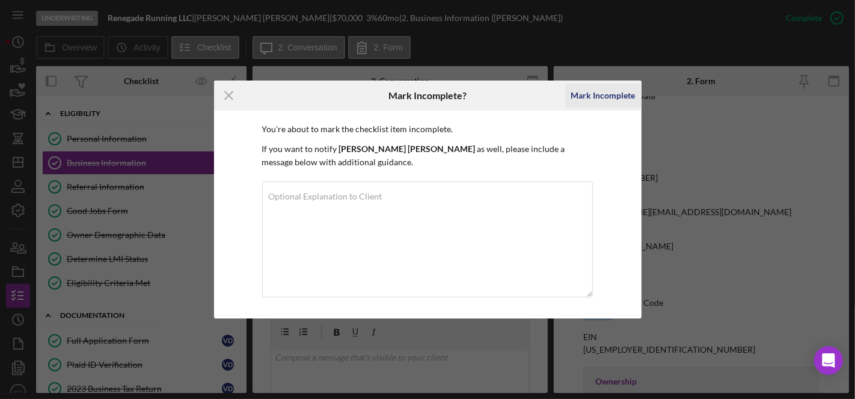
click at [621, 94] on div "Mark Incomplete" at bounding box center [603, 96] width 64 height 24
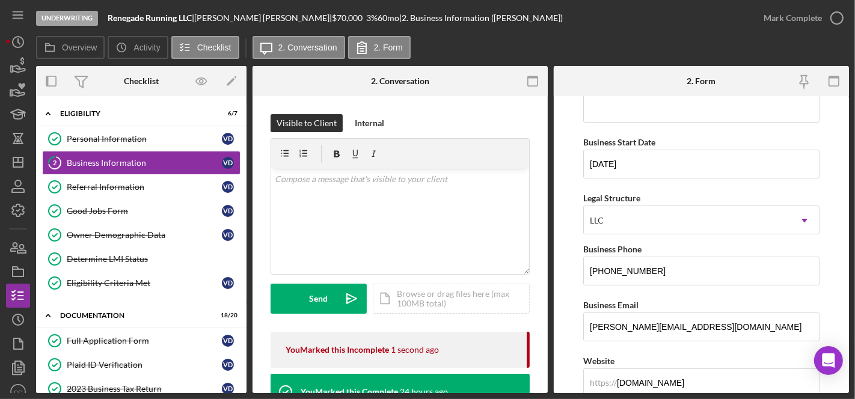
scroll to position [288, 0]
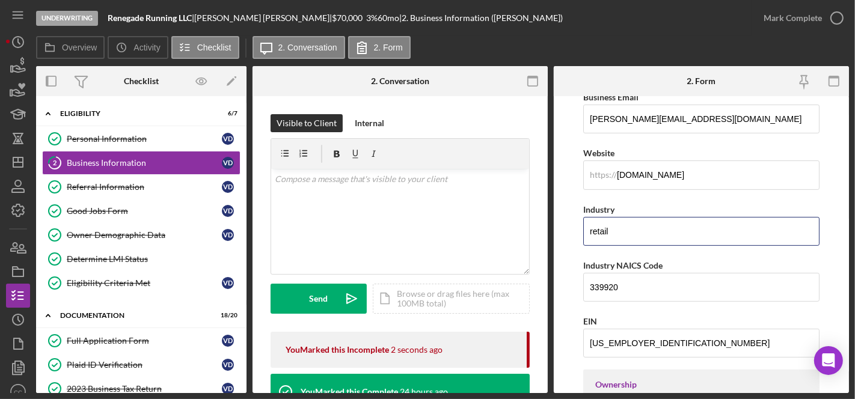
drag, startPoint x: 641, startPoint y: 233, endPoint x: 534, endPoint y: 226, distance: 106.8
click at [534, 226] on div "Overview Internal Workflow Stage Underwriting Icon/Dropdown Arrow Archive (can …" at bounding box center [442, 229] width 813 height 327
paste input "Sporting and Athletic Goods Manufacturing"
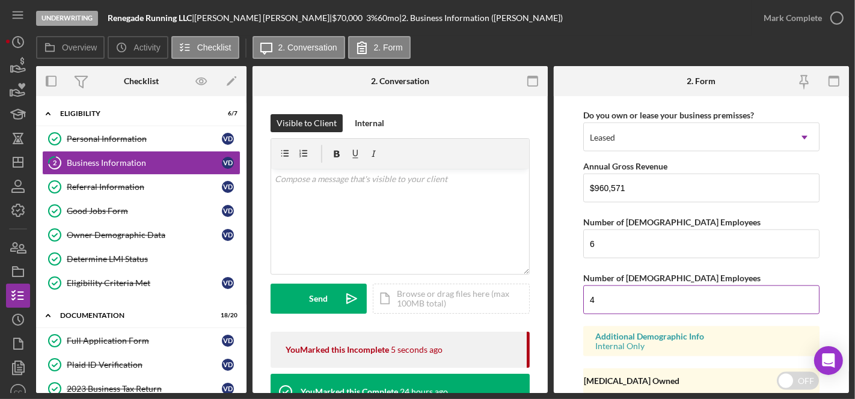
scroll to position [1346, 0]
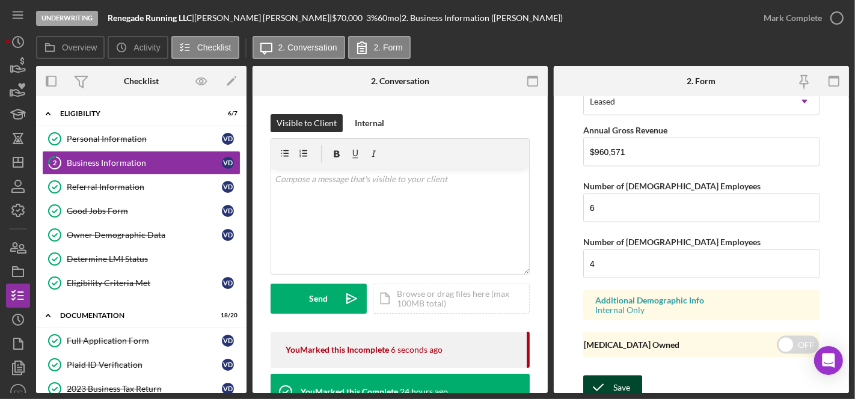
type input "Sporting and Athletic Goods Manufacturing"
click at [618, 376] on div "Save" at bounding box center [622, 388] width 17 height 24
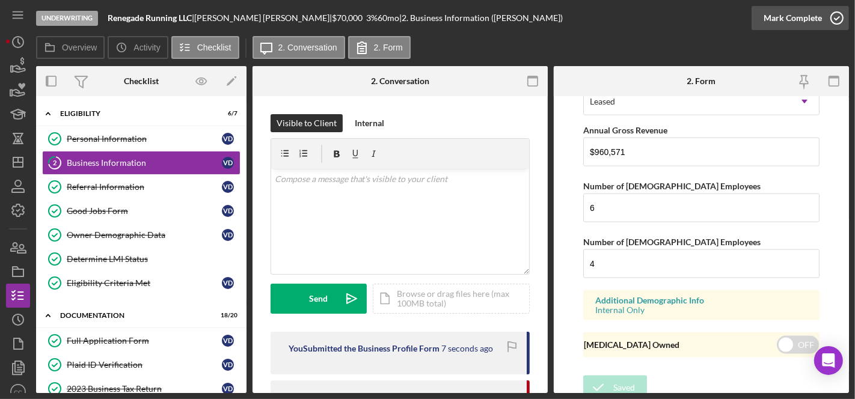
click at [834, 19] on icon "button" at bounding box center [837, 18] width 30 height 30
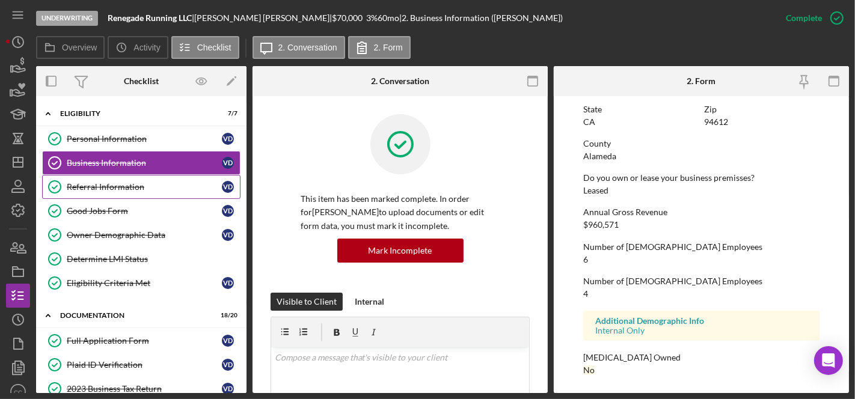
scroll to position [817, 0]
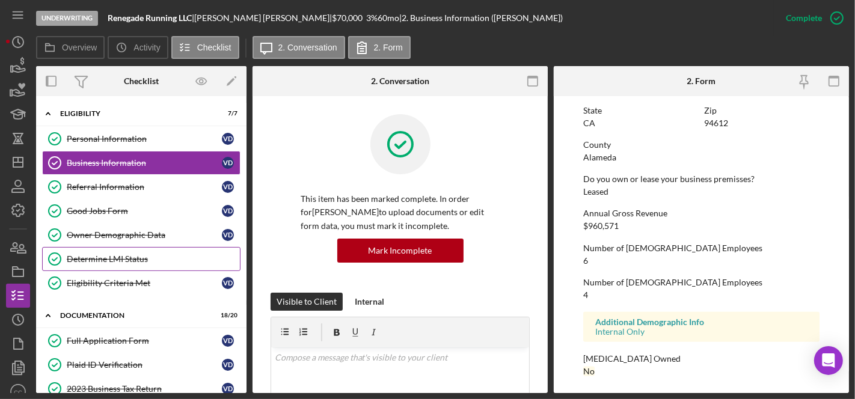
click at [99, 260] on div "Determine LMI Status" at bounding box center [153, 259] width 173 height 10
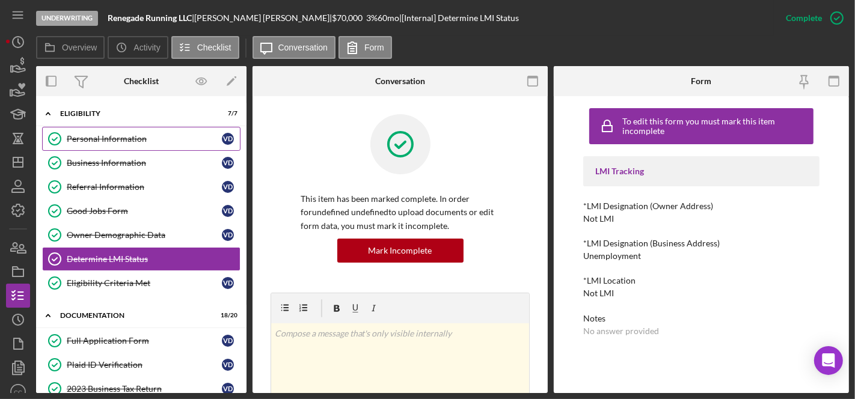
click at [87, 135] on div "Personal Information" at bounding box center [144, 139] width 155 height 10
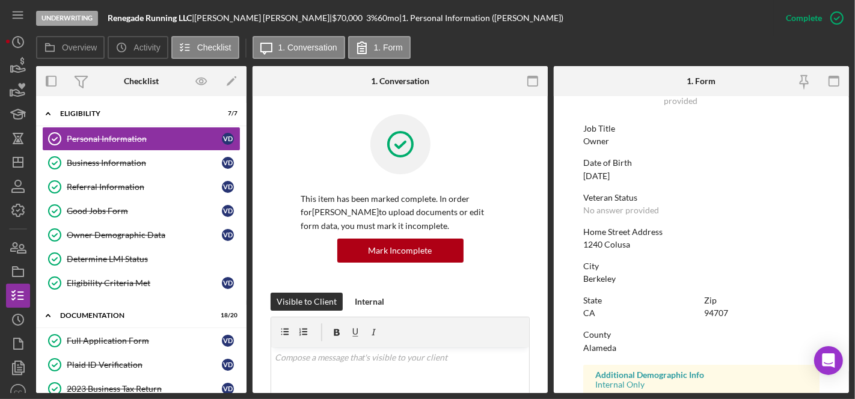
scroll to position [273, 0]
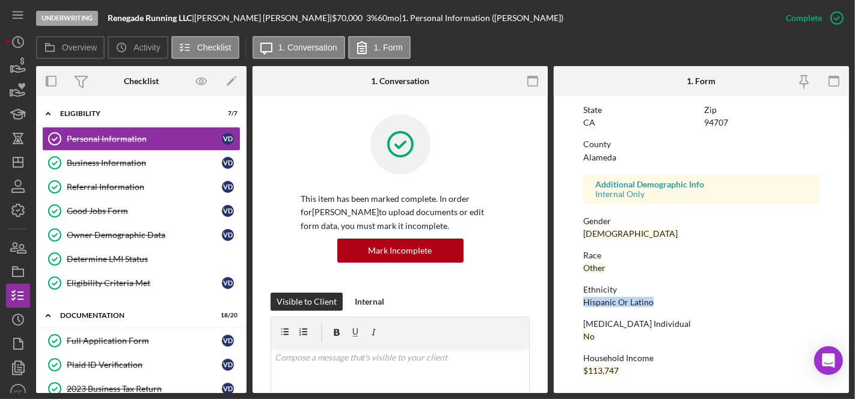
drag, startPoint x: 652, startPoint y: 300, endPoint x: 584, endPoint y: 303, distance: 68.1
click at [584, 303] on div "Ethnicity Hispanic Or Latino" at bounding box center [701, 296] width 236 height 22
copy div "Hispanic Or Latino"
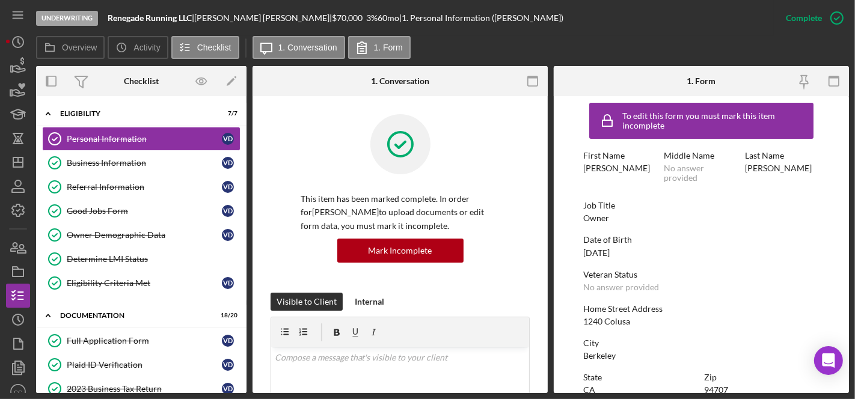
scroll to position [0, 0]
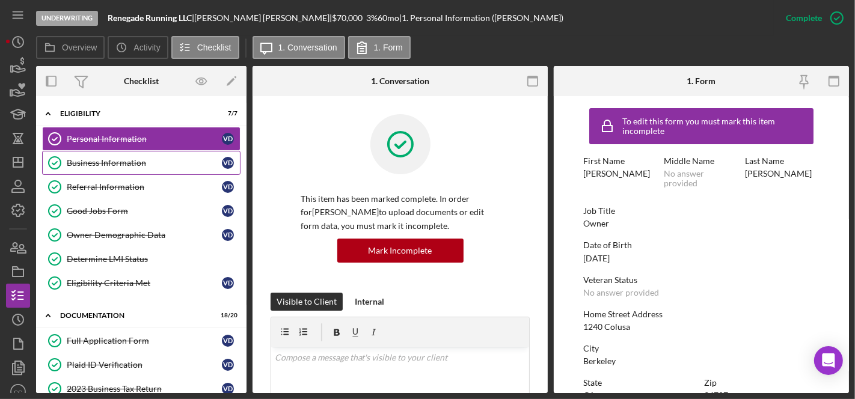
click at [106, 171] on link "Business Information Business Information V D" at bounding box center [141, 163] width 199 height 24
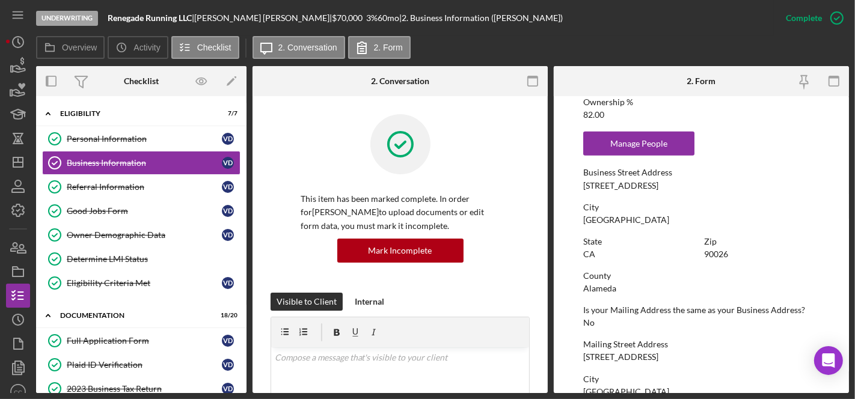
scroll to position [534, 0]
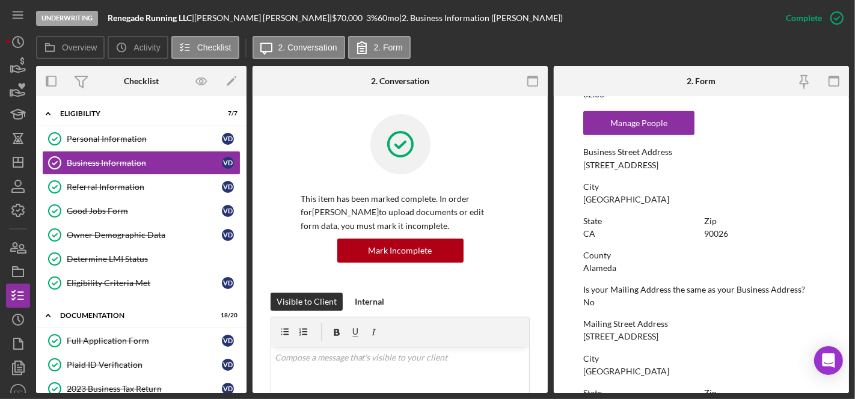
drag, startPoint x: 665, startPoint y: 169, endPoint x: 583, endPoint y: 166, distance: 81.3
click at [583, 166] on div "Business Street Address 3120 W Sunset Blvd" at bounding box center [701, 158] width 236 height 22
copy div "3120 W Sunset Blvd"
drag, startPoint x: 88, startPoint y: 260, endPoint x: 194, endPoint y: 256, distance: 105.4
click at [89, 260] on div "Determine LMI Status" at bounding box center [153, 259] width 173 height 10
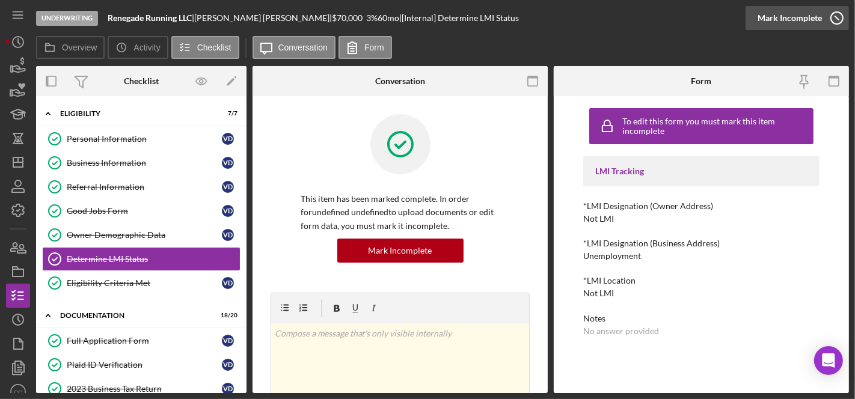
click at [831, 19] on icon "button" at bounding box center [837, 18] width 30 height 30
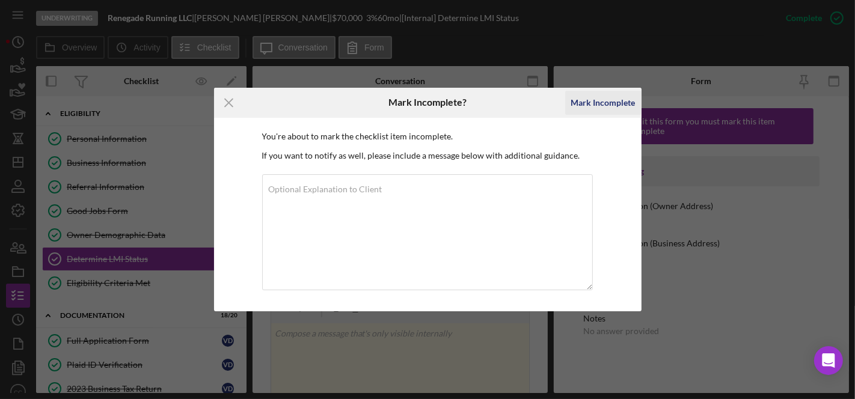
click at [605, 111] on div "Mark Incomplete" at bounding box center [603, 103] width 64 height 24
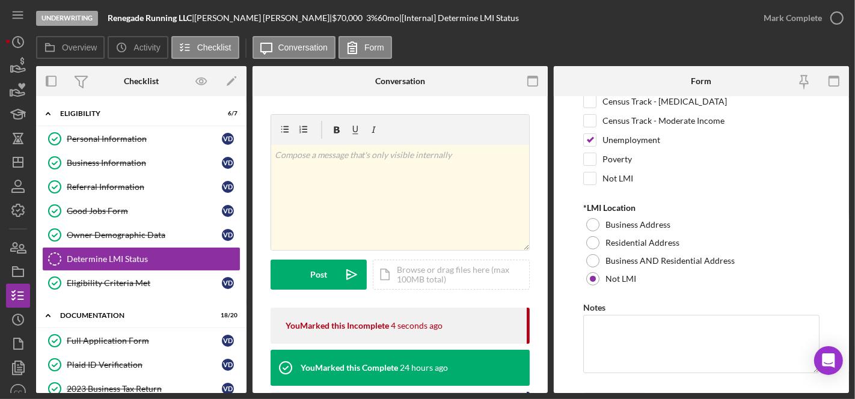
scroll to position [200, 0]
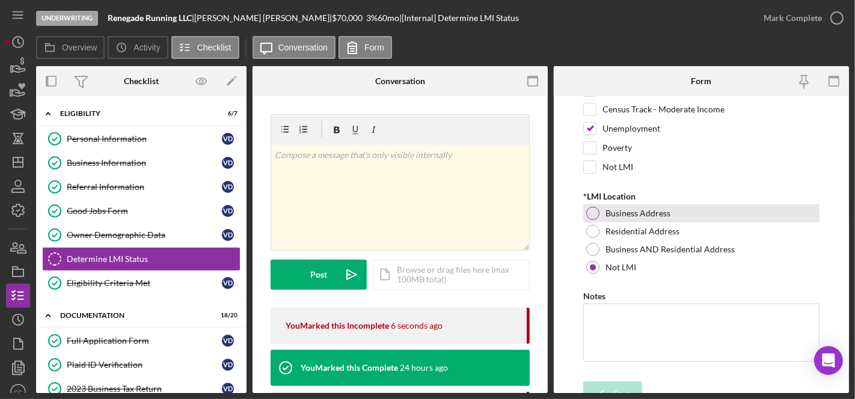
click at [593, 207] on div at bounding box center [592, 213] width 13 height 13
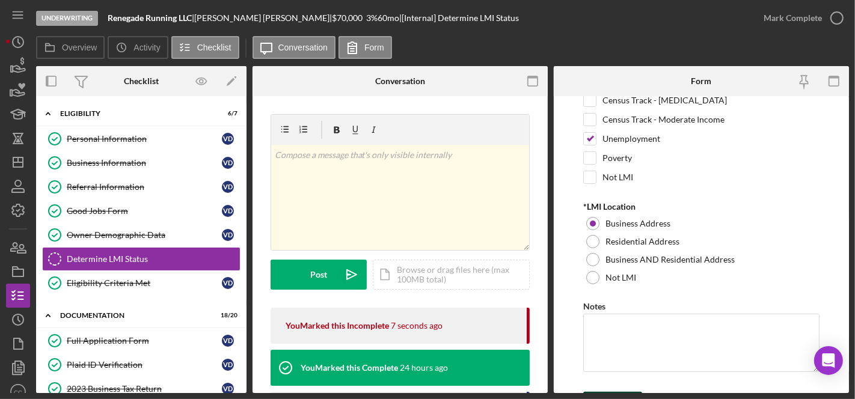
scroll to position [209, 0]
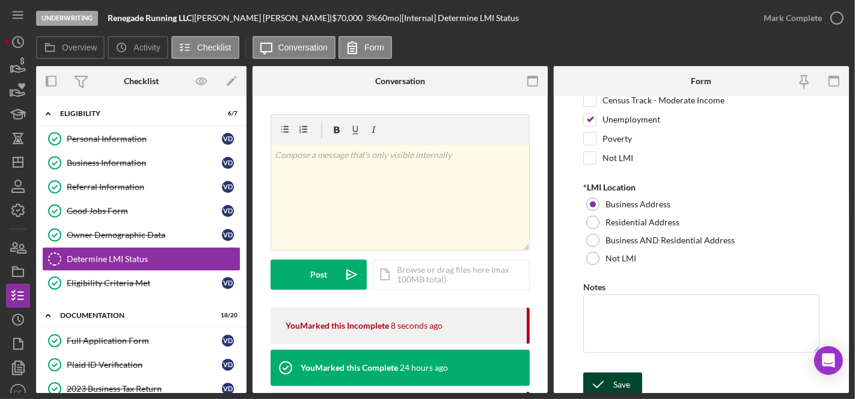
click at [619, 375] on div "Save" at bounding box center [622, 385] width 17 height 24
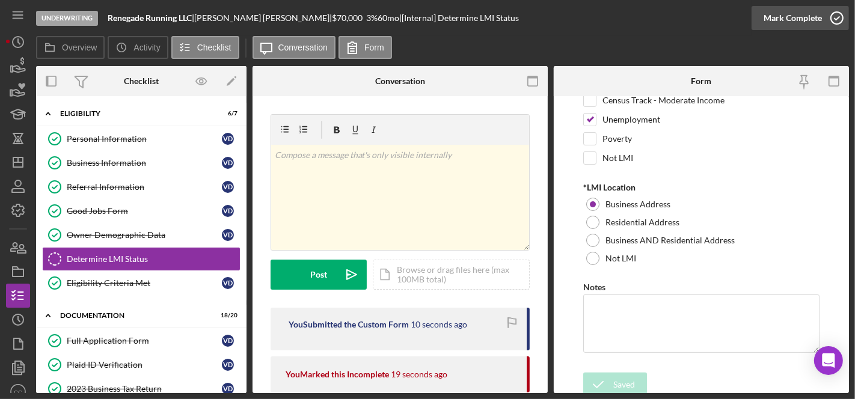
click at [822, 25] on icon "button" at bounding box center [837, 18] width 30 height 30
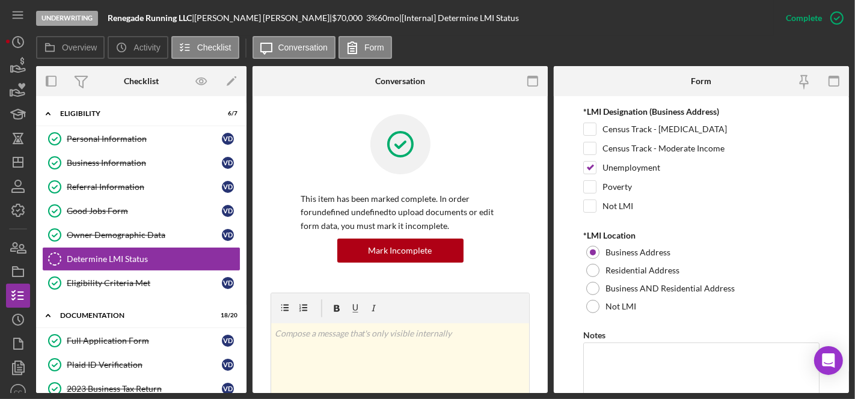
scroll to position [257, 0]
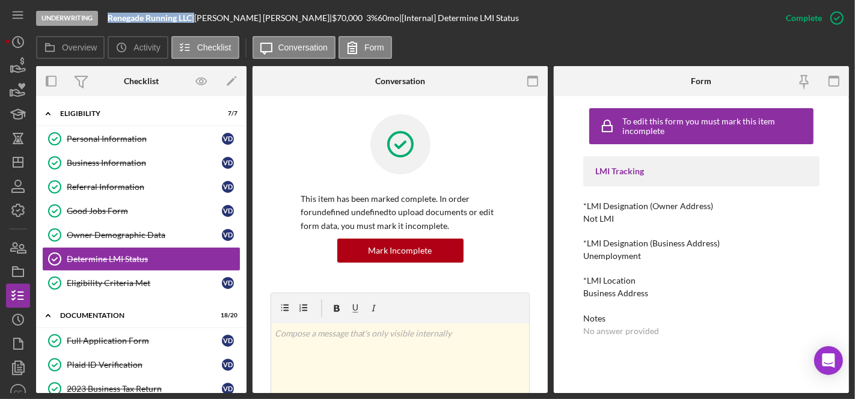
drag, startPoint x: 195, startPoint y: 20, endPoint x: 109, endPoint y: 17, distance: 85.5
click at [109, 17] on div "Renegade Running LLC |" at bounding box center [151, 18] width 87 height 10
copy div "Renegade Running LLC"
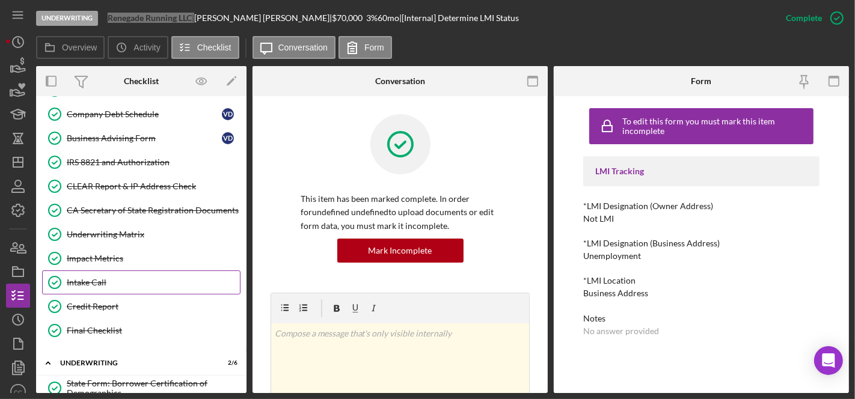
scroll to position [534, 0]
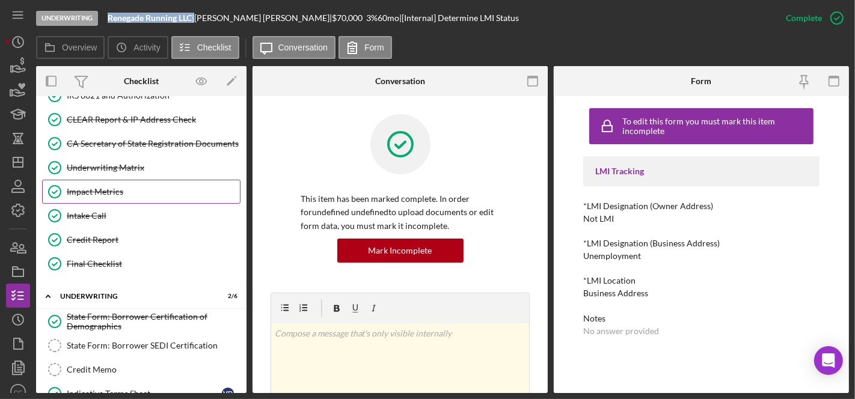
click at [105, 189] on link "Impact Metrics Impact Metrics" at bounding box center [141, 192] width 199 height 24
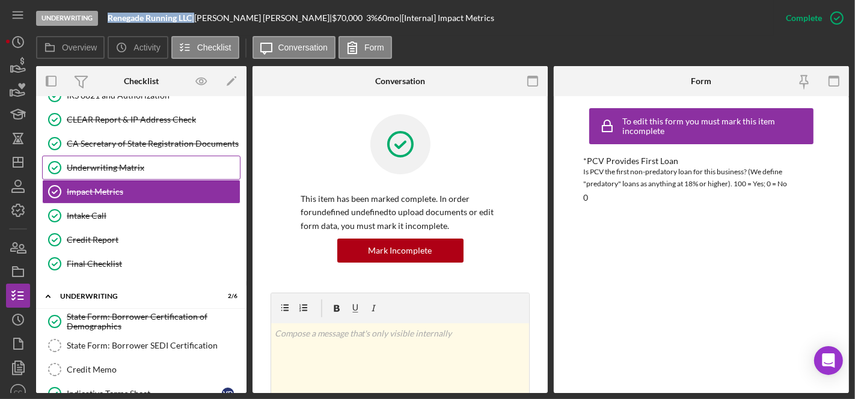
click at [117, 163] on div "Underwriting Matrix" at bounding box center [153, 168] width 173 height 10
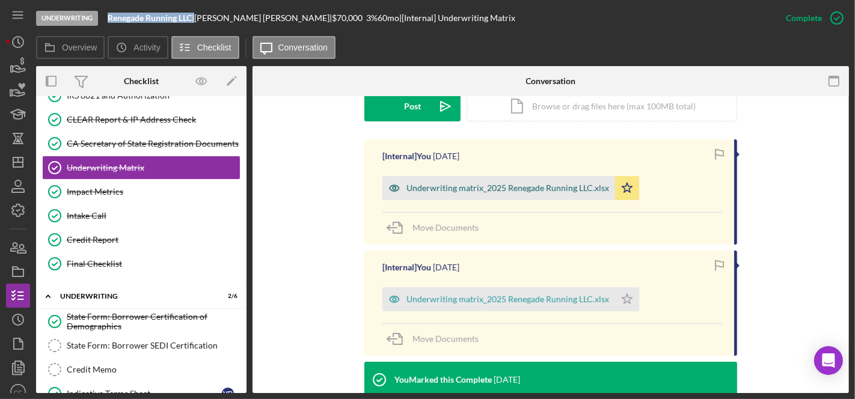
click at [485, 193] on div "Underwriting matrix_2025 Renegade Running LLC.xlsx" at bounding box center [499, 188] width 233 height 24
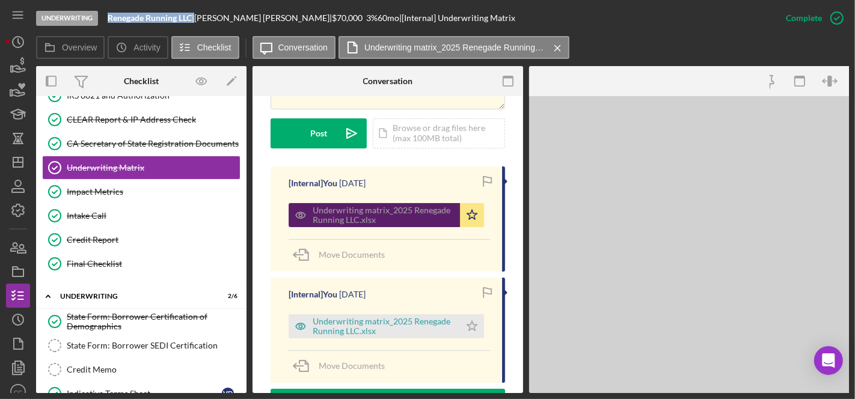
scroll to position [348, 0]
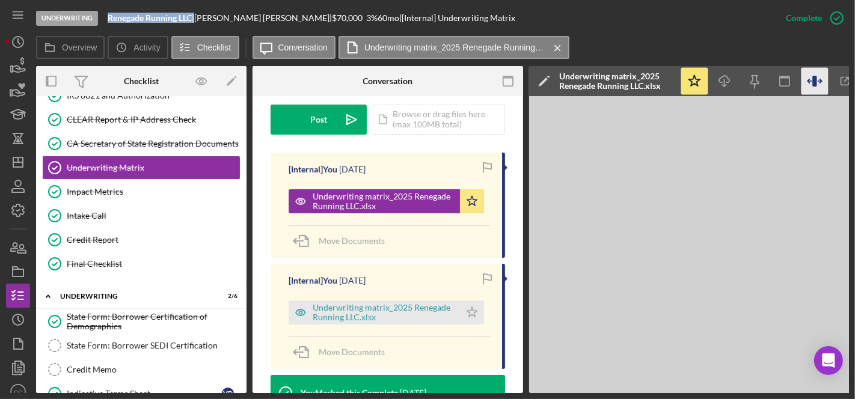
click at [815, 80] on icon "button" at bounding box center [815, 81] width 4 height 11
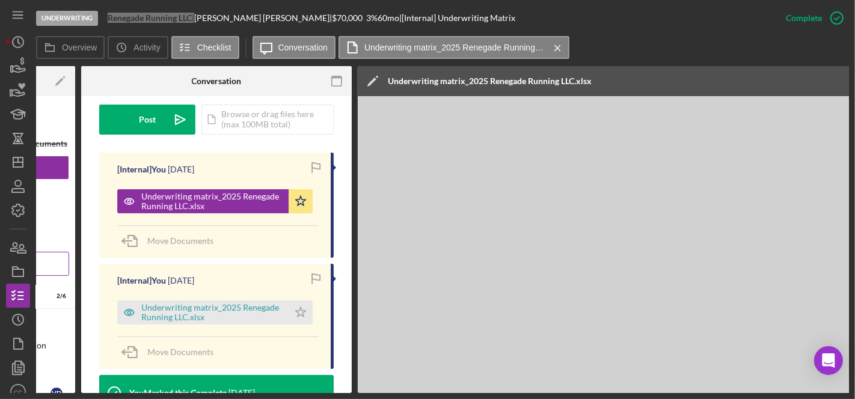
scroll to position [0, 0]
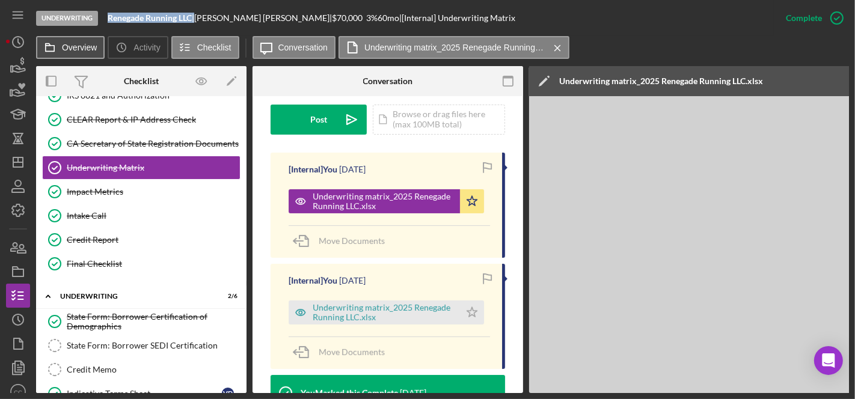
click at [87, 45] on label "Overview" at bounding box center [79, 48] width 35 height 10
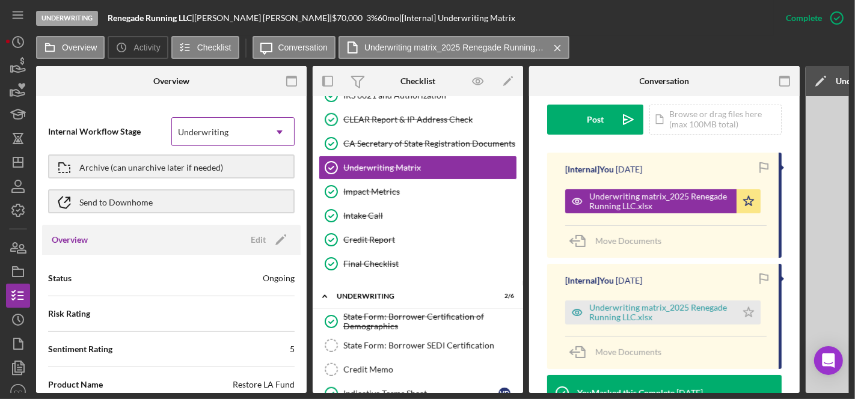
click at [243, 123] on div "Underwriting" at bounding box center [218, 133] width 93 height 28
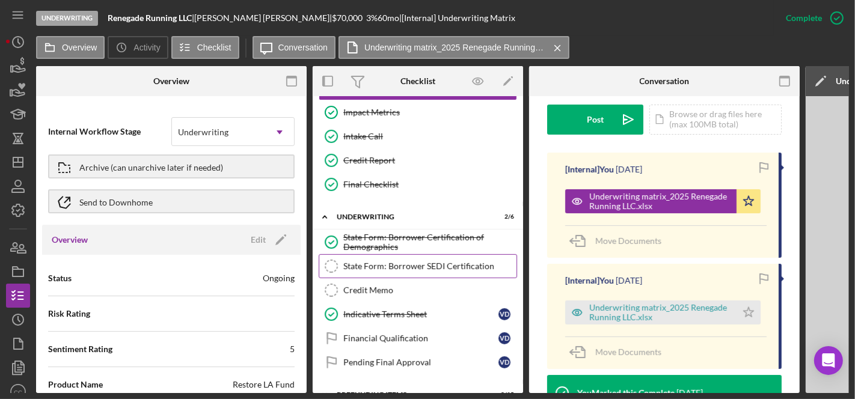
scroll to position [626, 0]
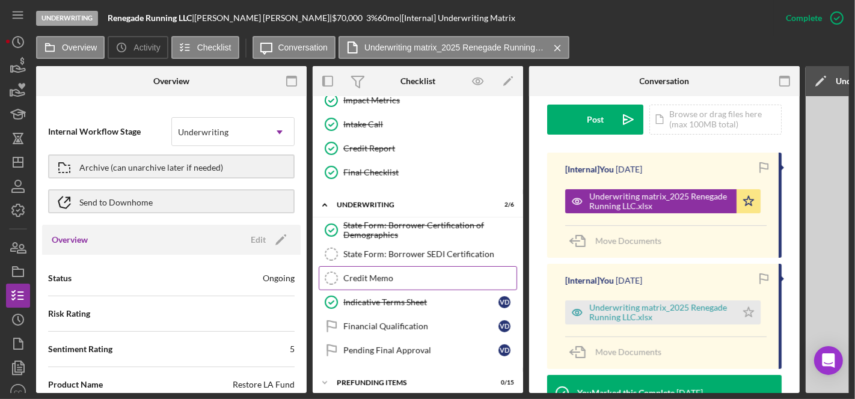
click at [428, 274] on div "Credit Memo" at bounding box center [429, 279] width 173 height 10
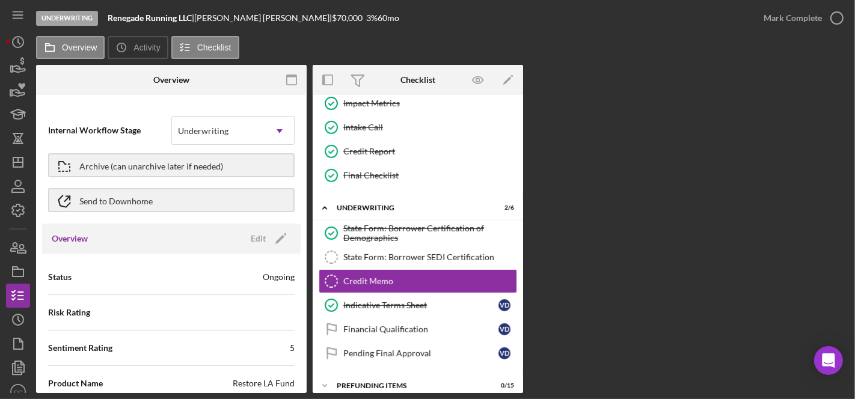
scroll to position [622, 0]
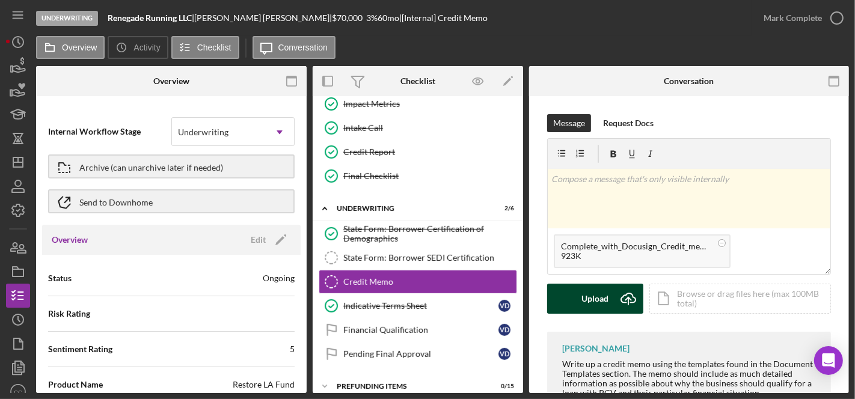
click at [598, 304] on div "Upload" at bounding box center [595, 299] width 27 height 30
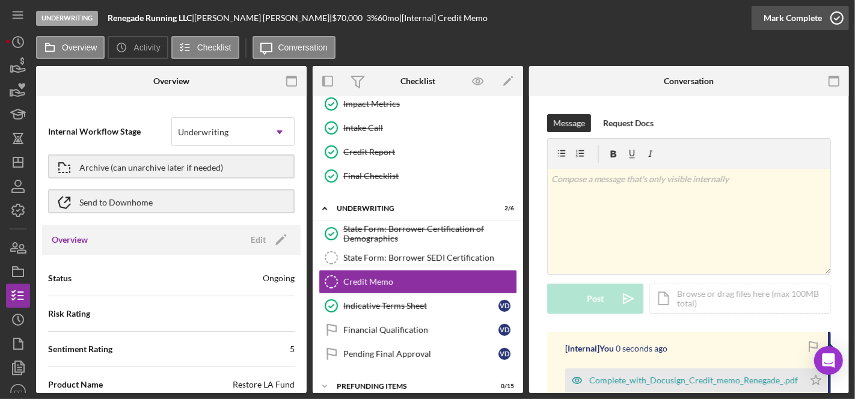
click at [839, 19] on icon "button" at bounding box center [837, 18] width 30 height 30
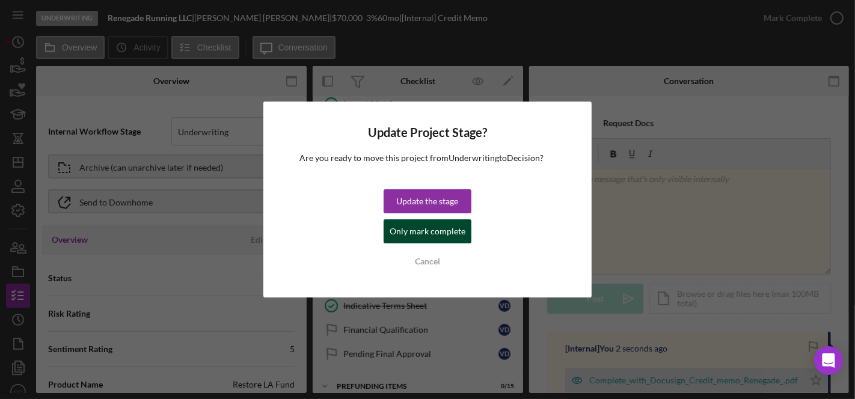
click at [416, 229] on div "Only mark complete" at bounding box center [428, 232] width 76 height 24
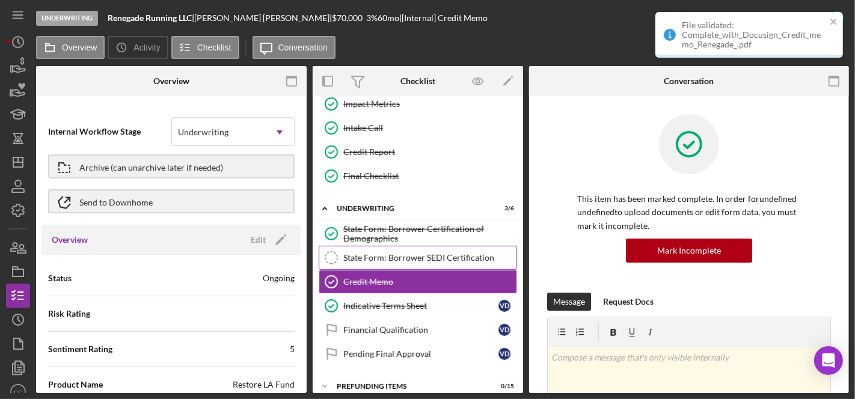
click at [404, 253] on div "State Form: Borrower SEDI Certification" at bounding box center [429, 258] width 173 height 10
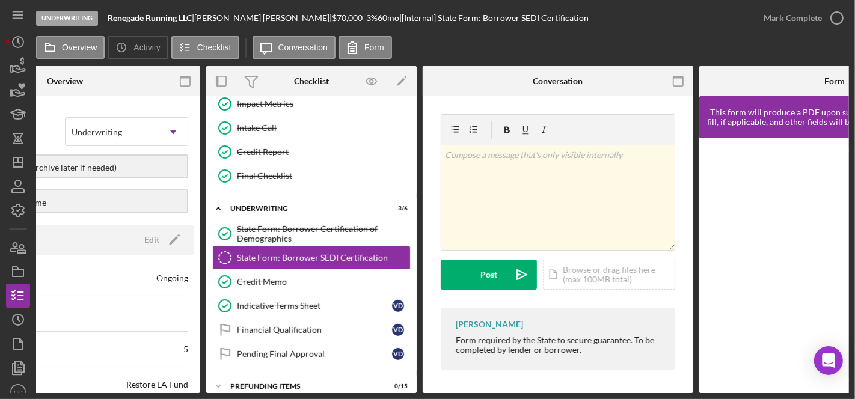
scroll to position [0, 227]
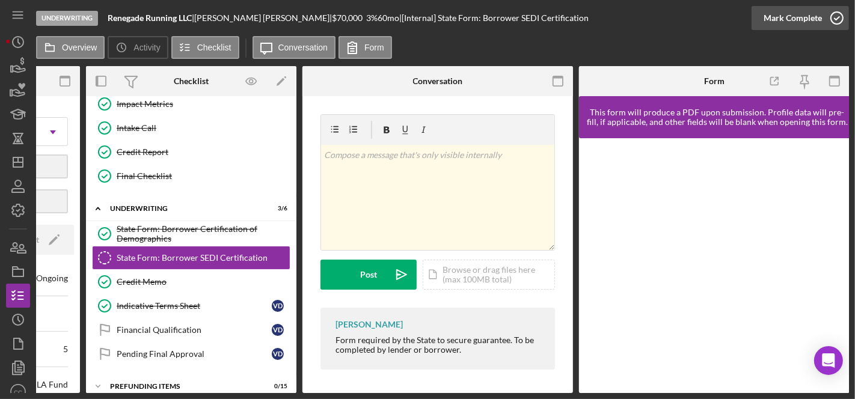
click at [828, 19] on icon "button" at bounding box center [837, 18] width 30 height 30
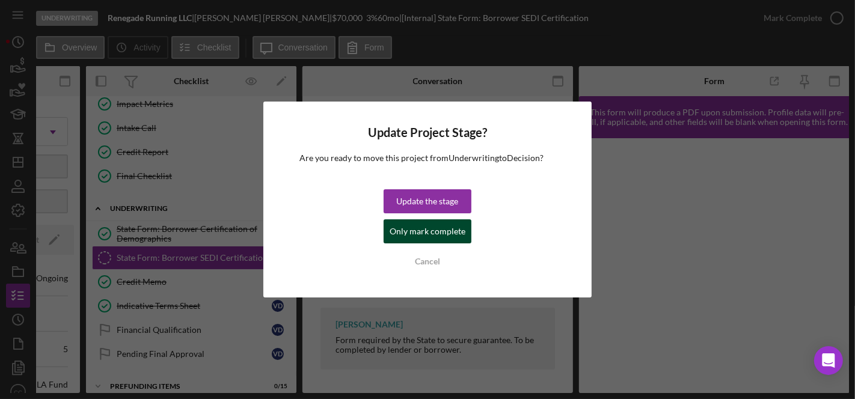
click at [434, 231] on div "Only mark complete" at bounding box center [428, 232] width 76 height 24
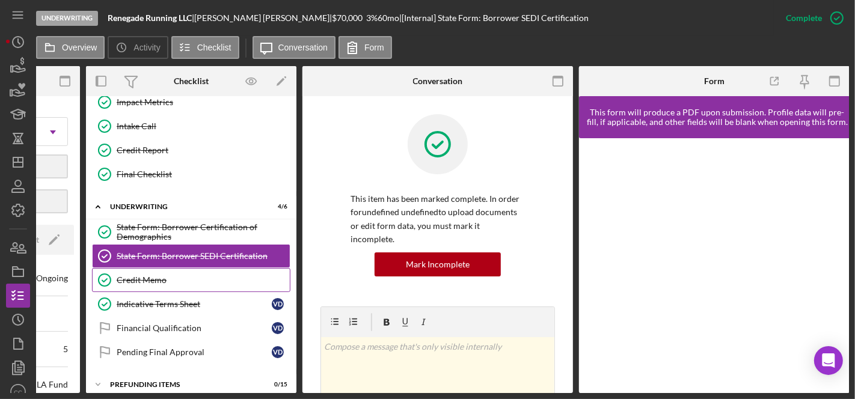
scroll to position [626, 0]
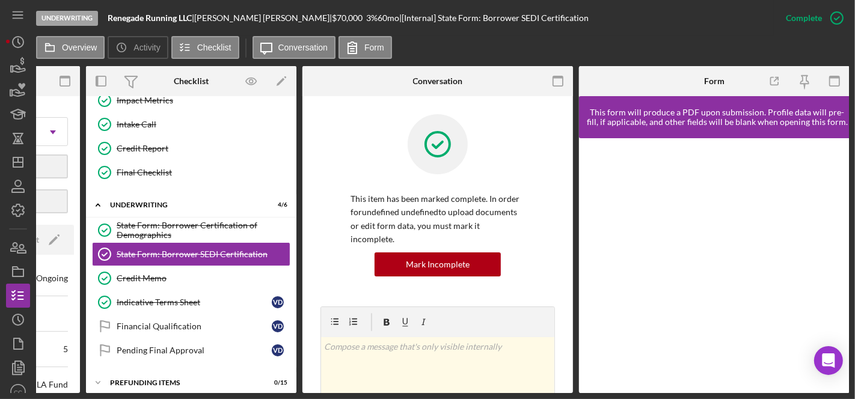
drag, startPoint x: 147, startPoint y: 317, endPoint x: 155, endPoint y: 311, distance: 9.9
click at [147, 322] on div "Financial Qualification" at bounding box center [194, 327] width 155 height 10
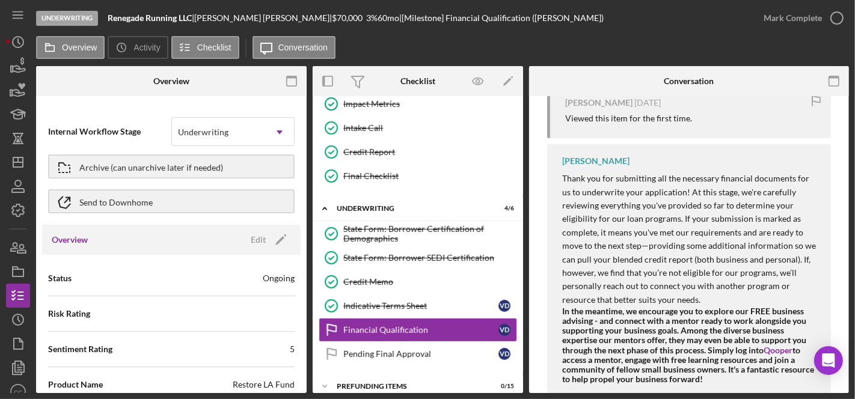
scroll to position [267, 0]
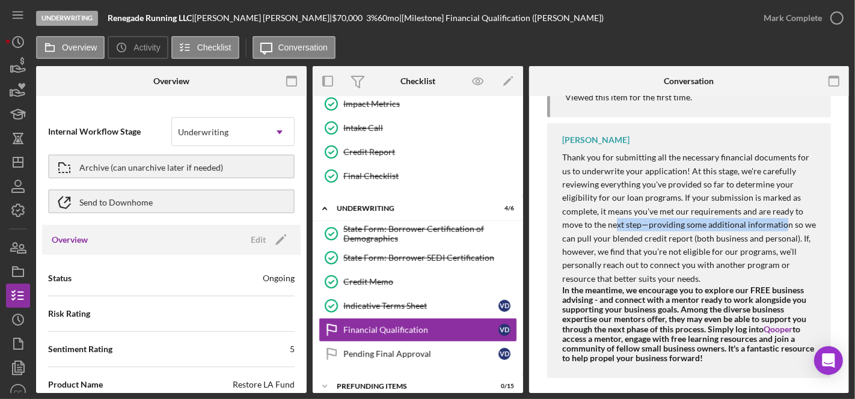
drag, startPoint x: 614, startPoint y: 226, endPoint x: 781, endPoint y: 225, distance: 167.2
click at [781, 225] on p "Thank you for submitting all the necessary financial documents for us to underw…" at bounding box center [690, 218] width 257 height 135
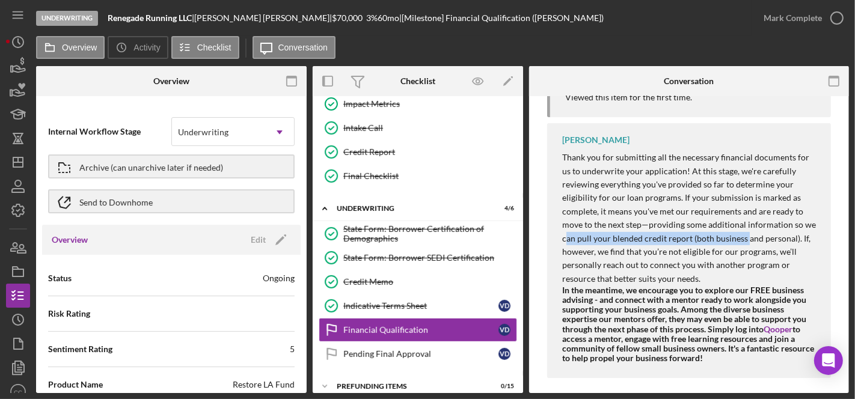
drag, startPoint x: 565, startPoint y: 238, endPoint x: 747, endPoint y: 236, distance: 181.7
click at [747, 236] on p "Thank you for submitting all the necessary financial documents for us to underw…" at bounding box center [690, 218] width 257 height 135
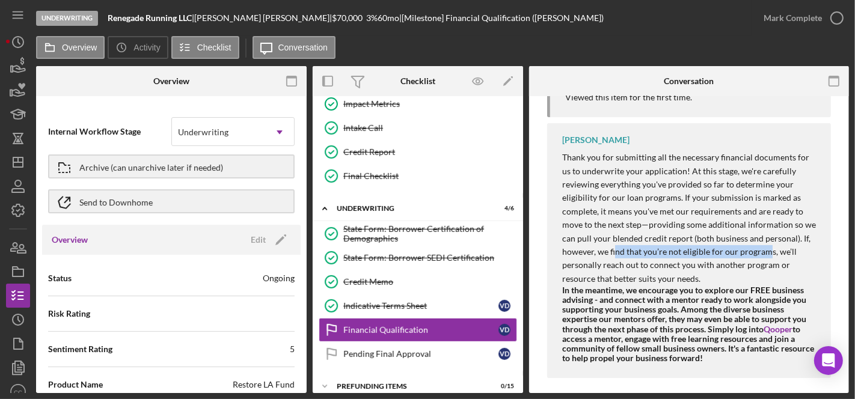
drag, startPoint x: 615, startPoint y: 251, endPoint x: 765, endPoint y: 253, distance: 149.8
click at [765, 253] on p "Thank you for submitting all the necessary financial documents for us to underw…" at bounding box center [690, 218] width 257 height 135
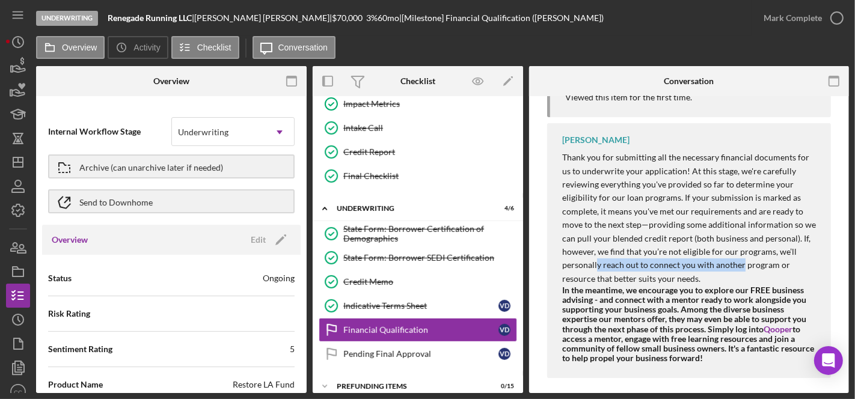
drag, startPoint x: 596, startPoint y: 269, endPoint x: 740, endPoint y: 263, distance: 145.1
click at [740, 263] on p "Thank you for submitting all the necessary financial documents for us to underw…" at bounding box center [690, 218] width 257 height 135
click at [383, 349] on div "Pending Final Approval" at bounding box center [420, 354] width 155 height 10
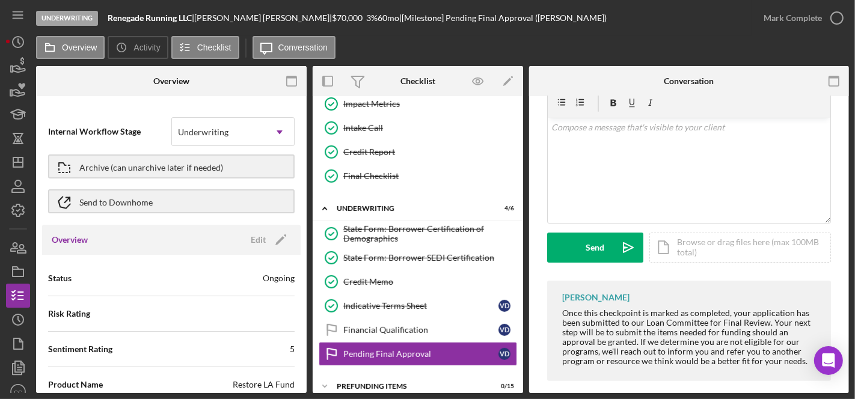
scroll to position [230, 0]
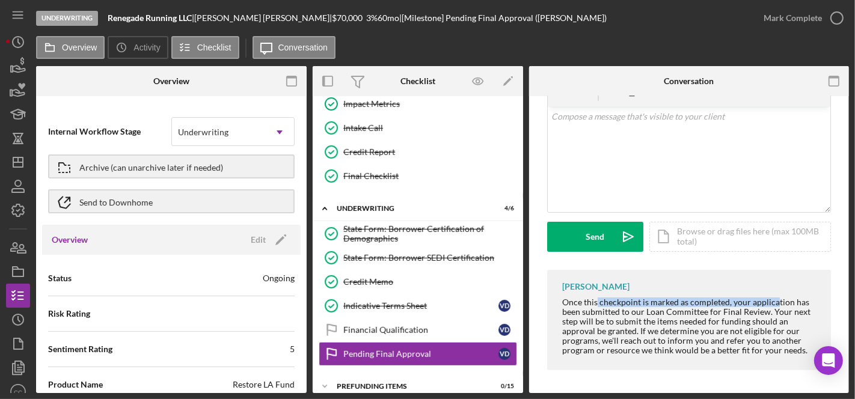
drag, startPoint x: 597, startPoint y: 306, endPoint x: 775, endPoint y: 301, distance: 178.1
click at [775, 301] on div "Once this checkpoint is marked as completed, your application has been submitte…" at bounding box center [690, 327] width 257 height 58
drag, startPoint x: 615, startPoint y: 314, endPoint x: 770, endPoint y: 315, distance: 154.6
click at [770, 315] on div "Once this checkpoint is marked as completed, your application has been submitte…" at bounding box center [690, 327] width 257 height 58
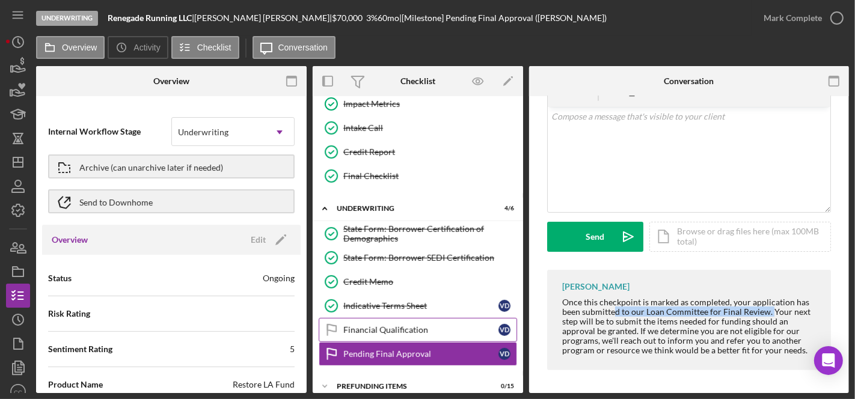
click at [392, 325] on div "Financial Qualification" at bounding box center [420, 330] width 155 height 10
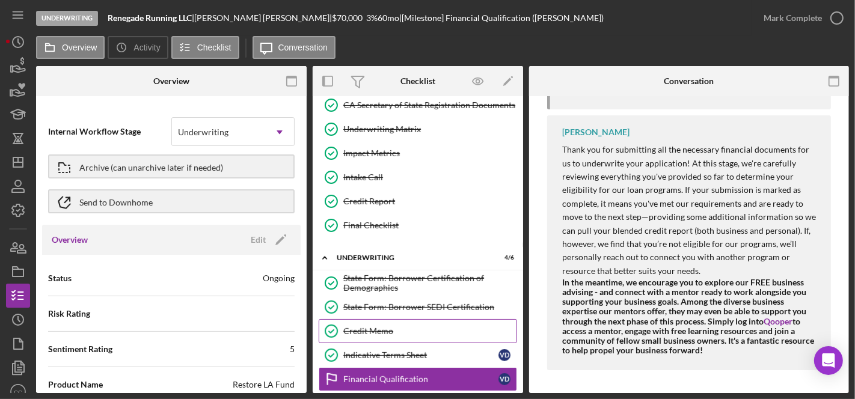
scroll to position [622, 0]
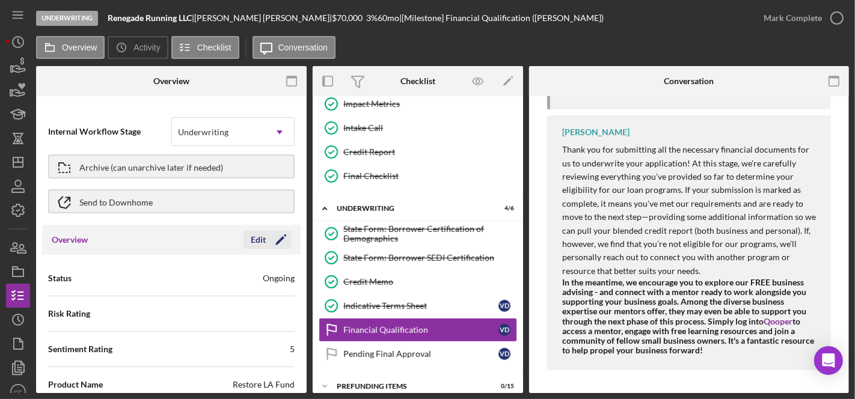
click at [277, 243] on icon "Icon/Edit" at bounding box center [281, 240] width 30 height 30
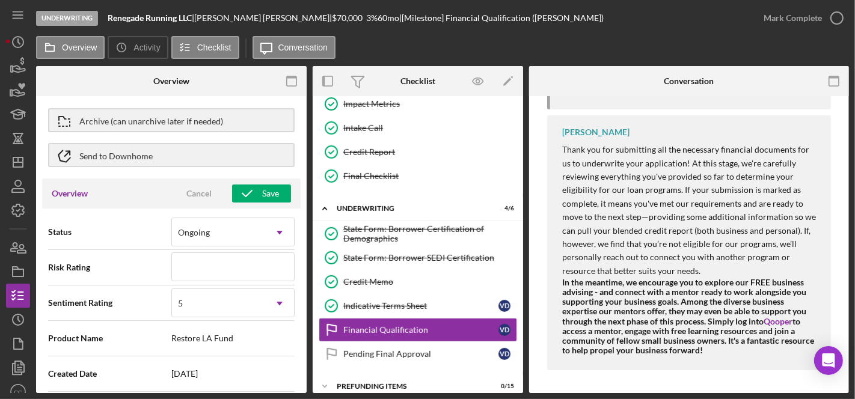
scroll to position [67, 0]
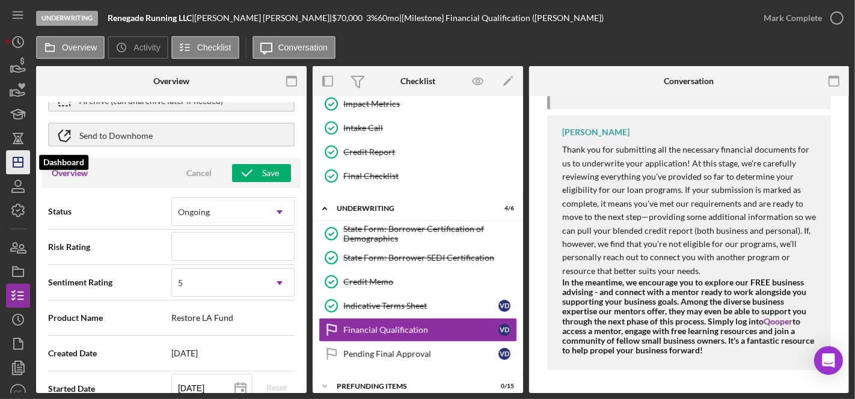
click at [19, 159] on icon "Icon/Dashboard" at bounding box center [18, 162] width 30 height 30
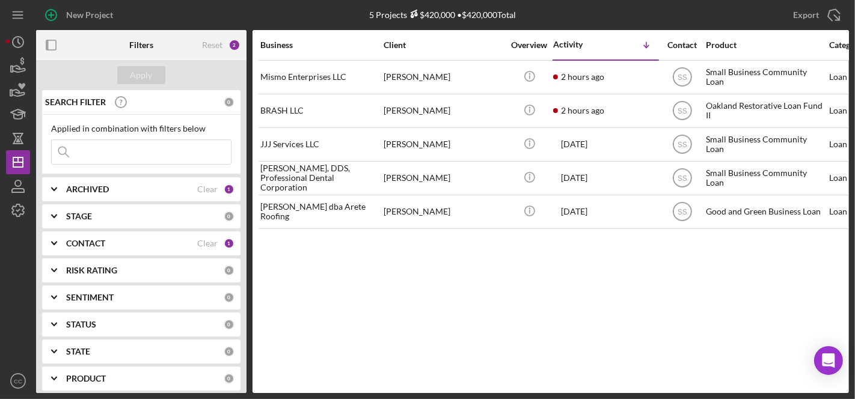
click at [468, 262] on div "Business Client Overview Activity Icon/Table Sort Arrow Contact Product Categor…" at bounding box center [551, 211] width 597 height 363
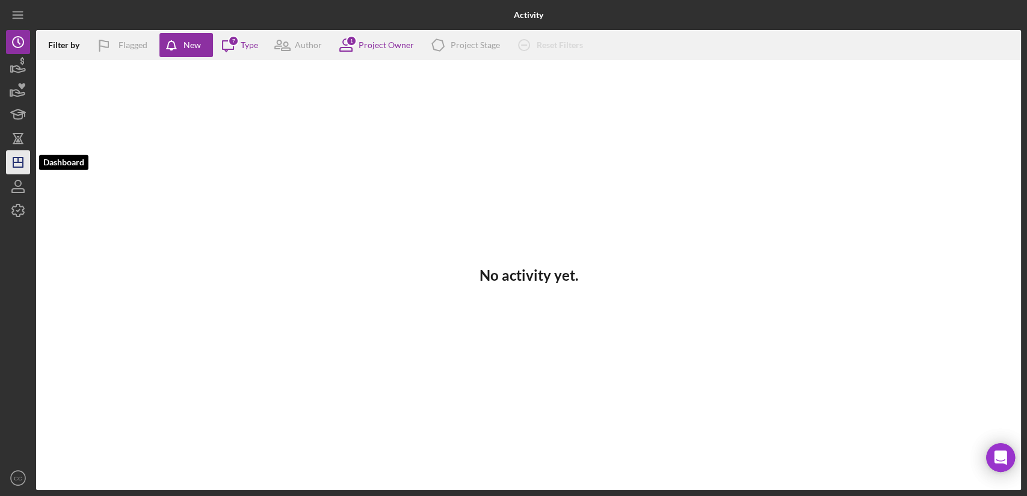
click at [25, 165] on icon "Icon/Dashboard" at bounding box center [18, 162] width 30 height 30
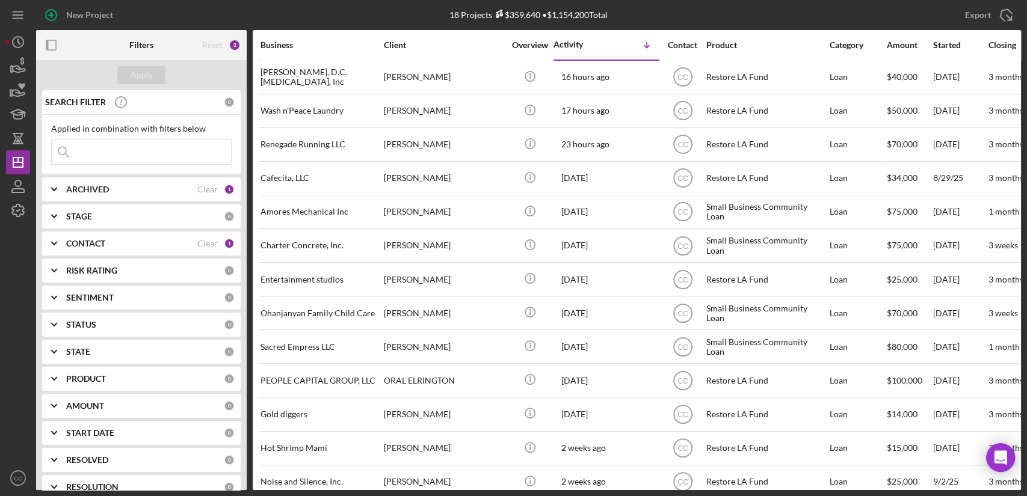
click at [93, 245] on b "CONTACT" at bounding box center [85, 244] width 39 height 10
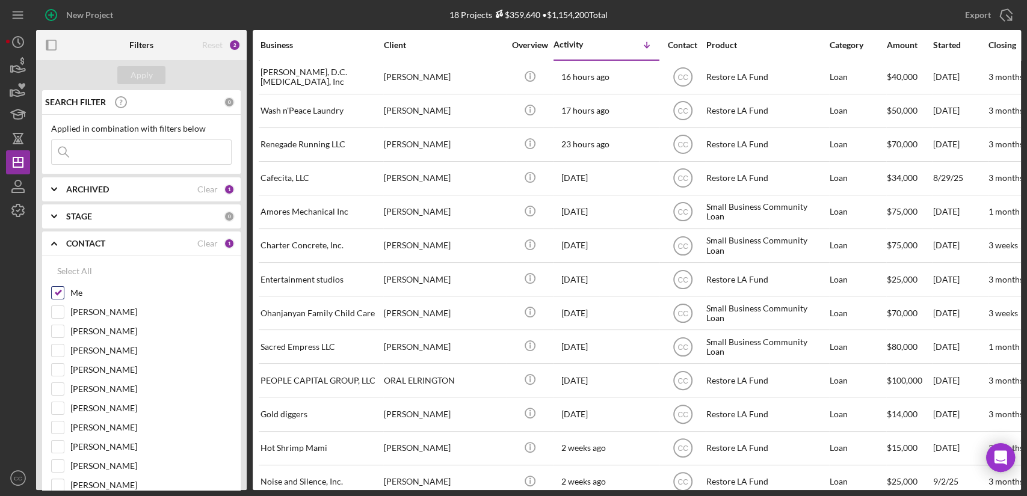
click at [72, 297] on label "Me" at bounding box center [150, 293] width 161 height 12
click at [64, 297] on input "Me" at bounding box center [58, 293] width 12 height 12
checkbox input "false"
click at [84, 372] on label "[PERSON_NAME]" at bounding box center [150, 370] width 161 height 12
click at [64, 372] on input "[PERSON_NAME]" at bounding box center [58, 370] width 12 height 12
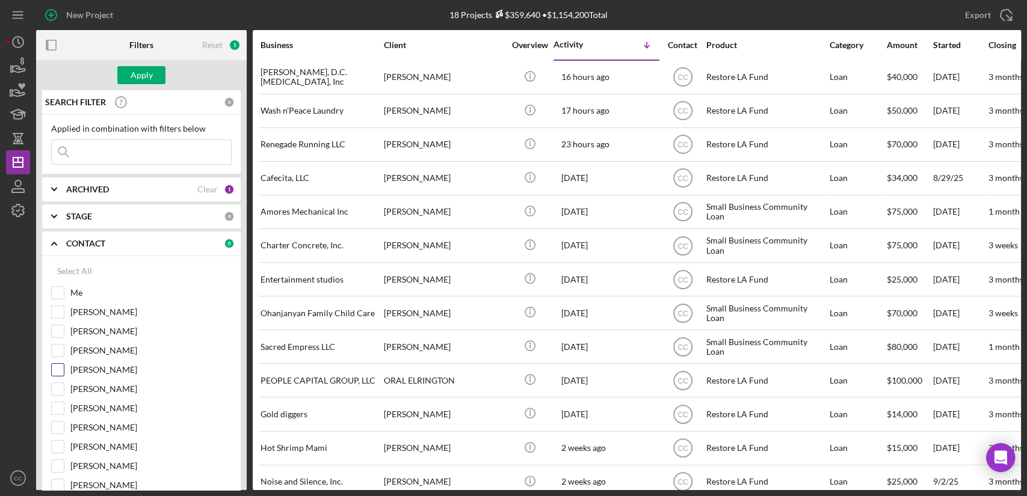
checkbox input "true"
click at [137, 69] on div "Apply" at bounding box center [142, 75] width 22 height 18
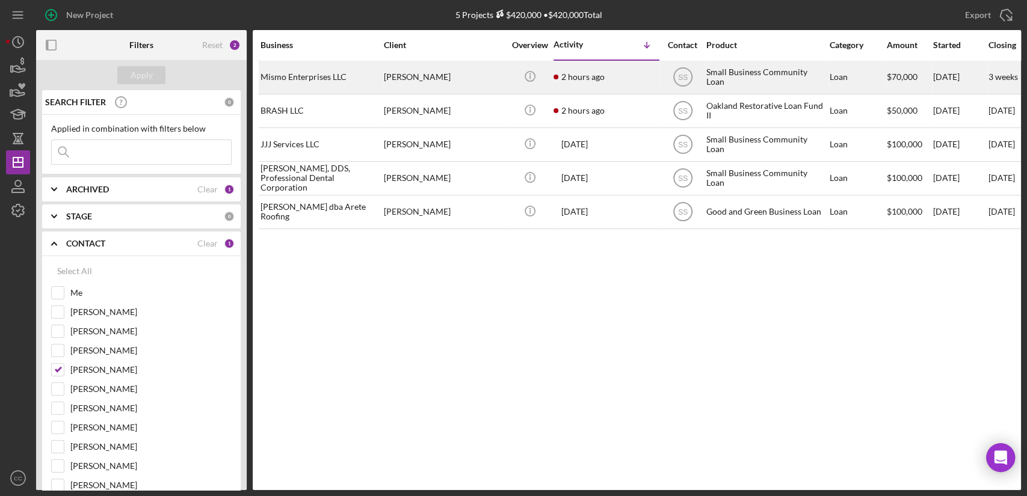
click at [401, 82] on div "[PERSON_NAME]" at bounding box center [444, 77] width 120 height 32
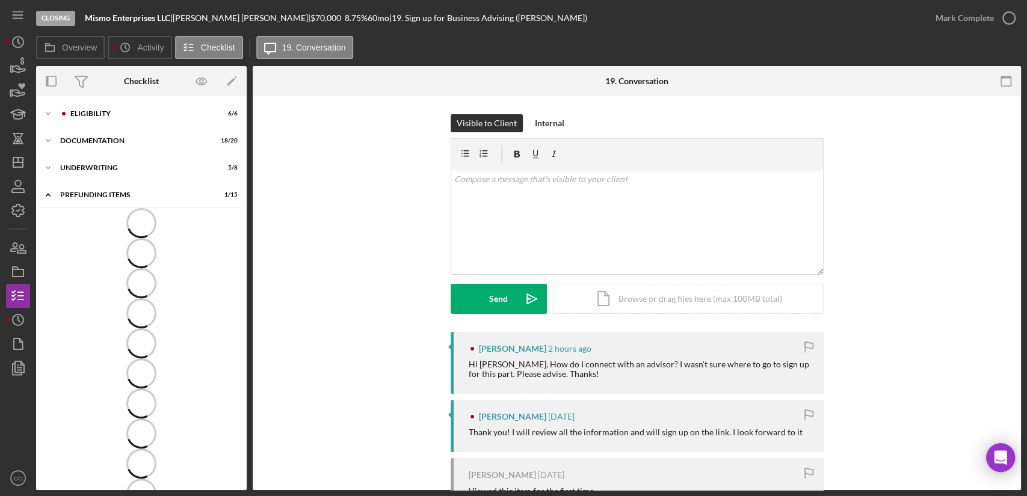
scroll to position [22, 0]
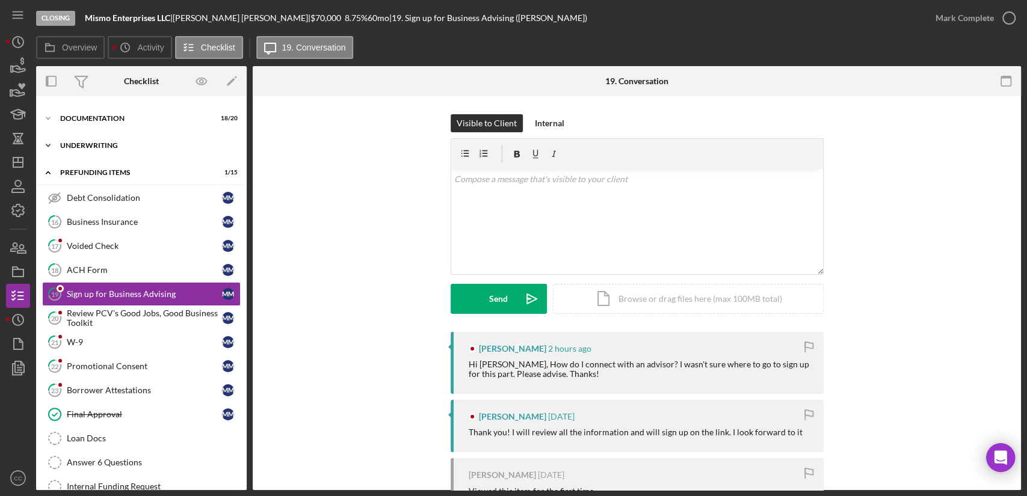
click at [97, 147] on div "Underwriting" at bounding box center [145, 145] width 171 height 7
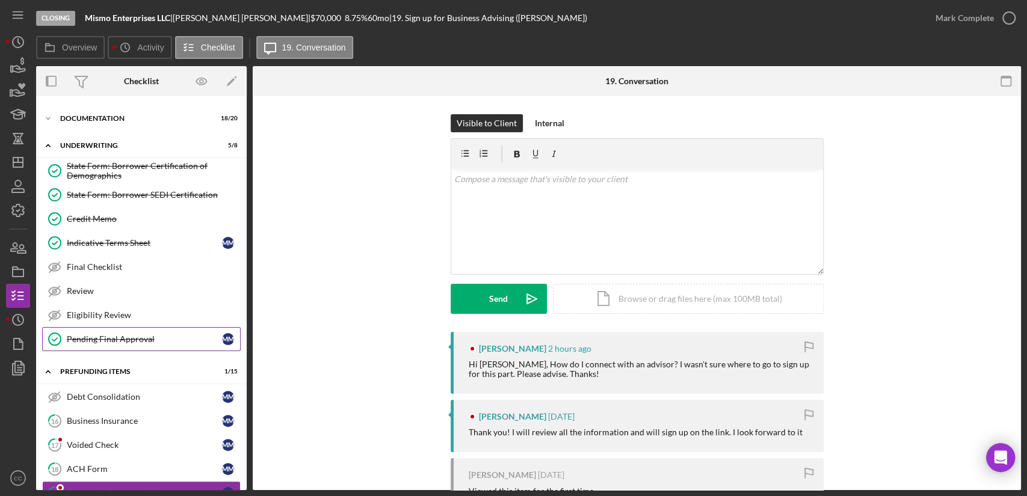
click at [82, 342] on div "Pending Final Approval" at bounding box center [144, 339] width 155 height 10
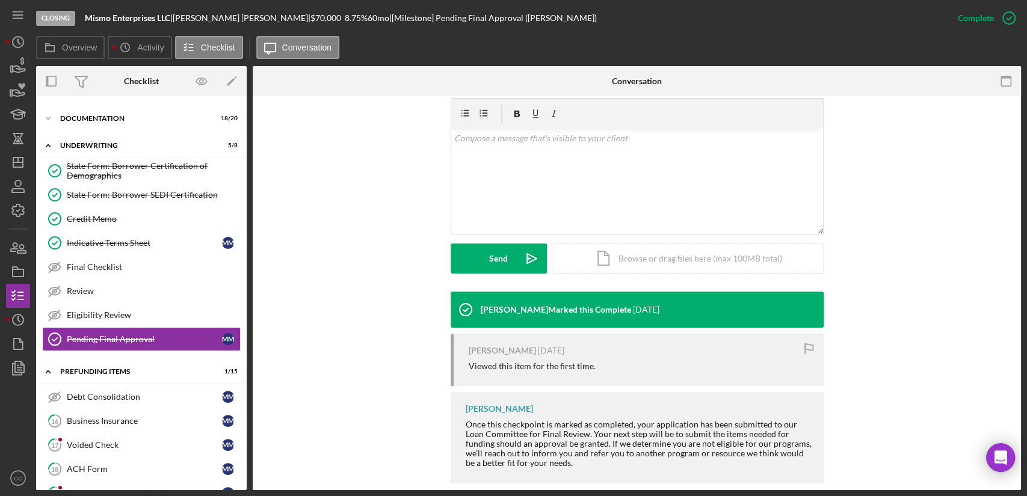
scroll to position [223, 0]
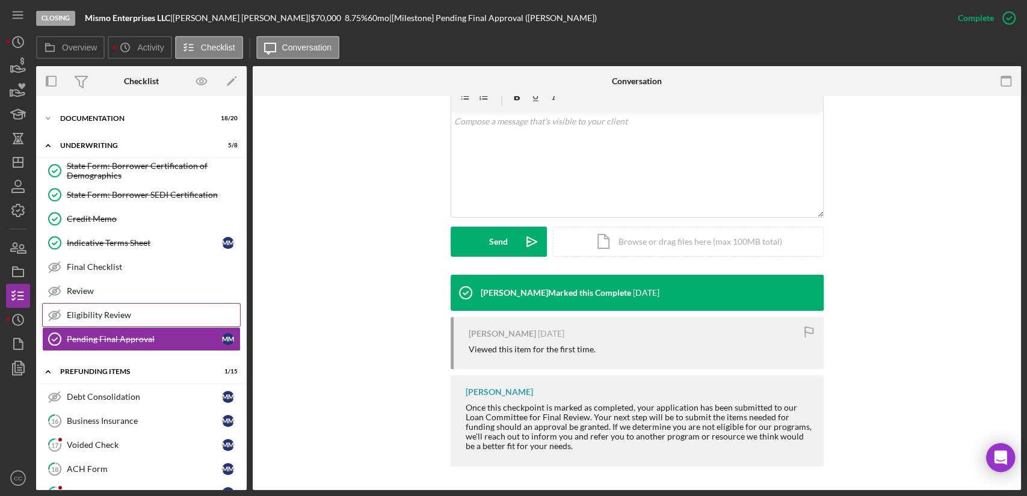
click at [94, 318] on div "Eligibility Review" at bounding box center [153, 315] width 173 height 10
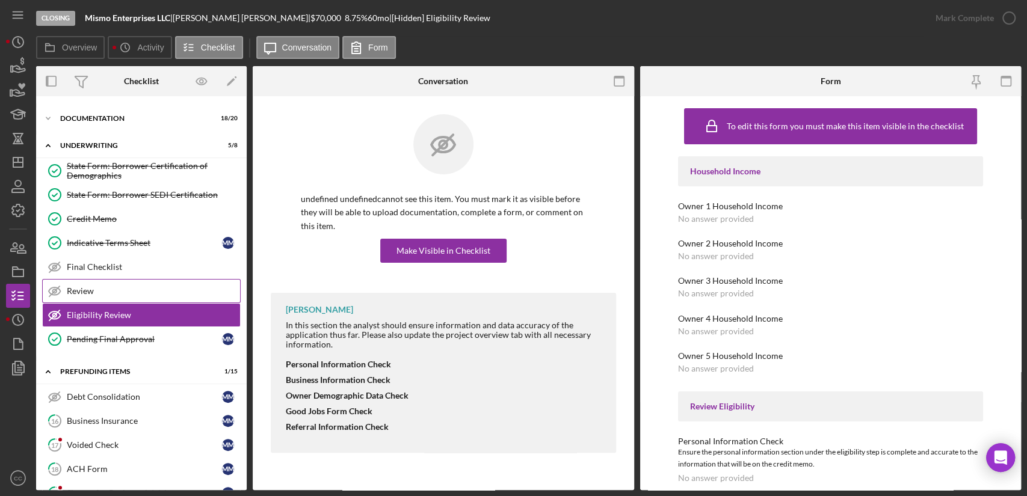
click at [108, 286] on div "Review" at bounding box center [153, 291] width 173 height 10
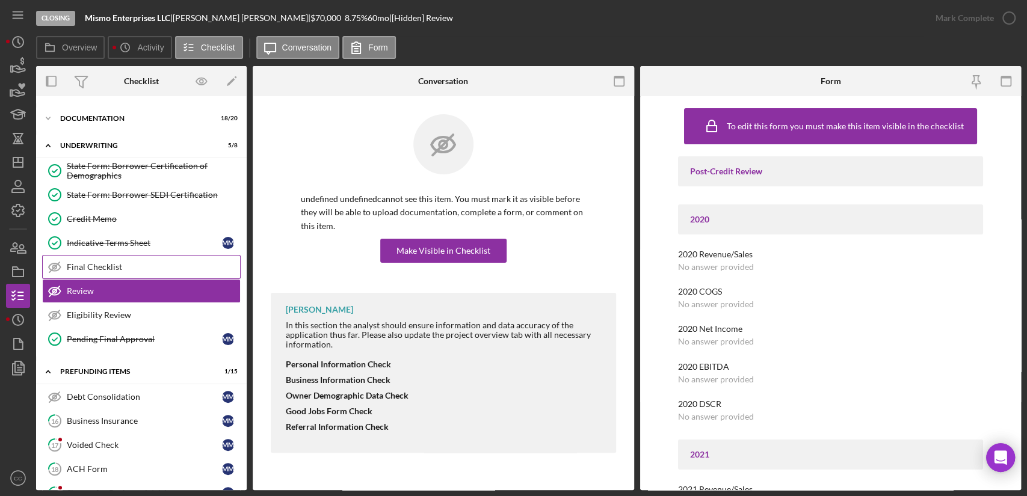
click at [109, 265] on div "Final Checklist" at bounding box center [153, 267] width 173 height 10
